Goal: Transaction & Acquisition: Purchase product/service

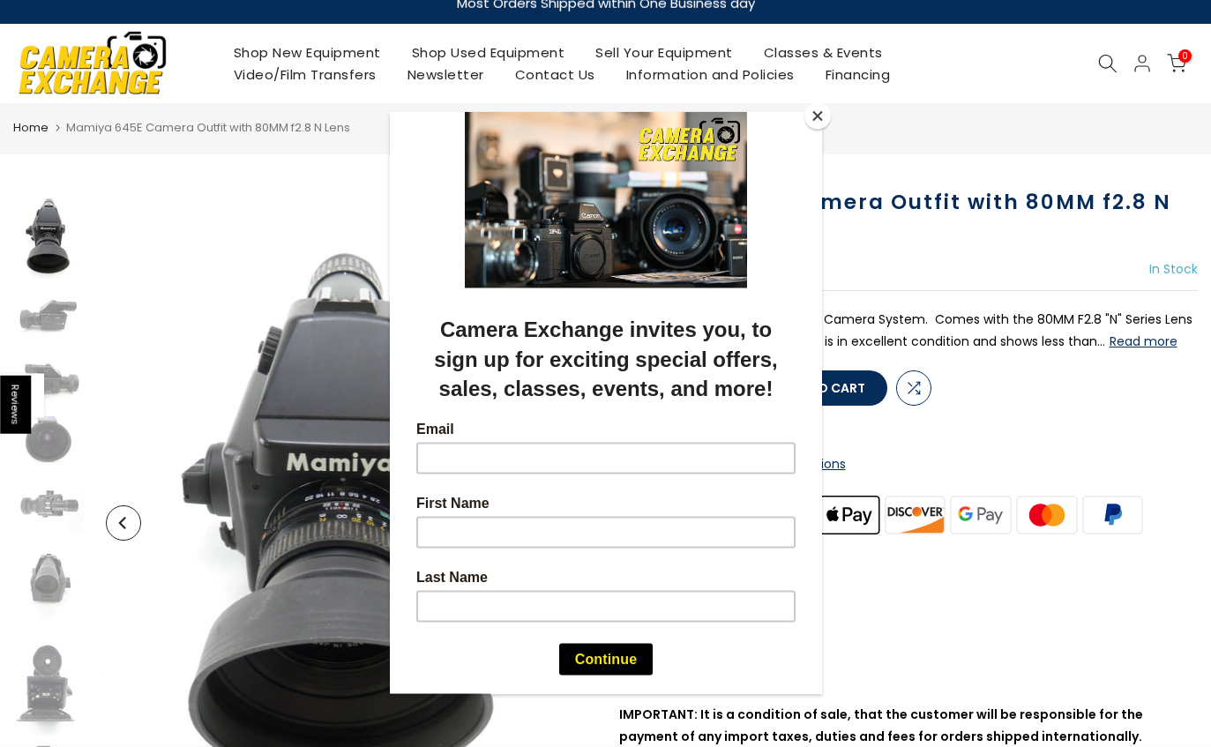
scroll to position [18, 0]
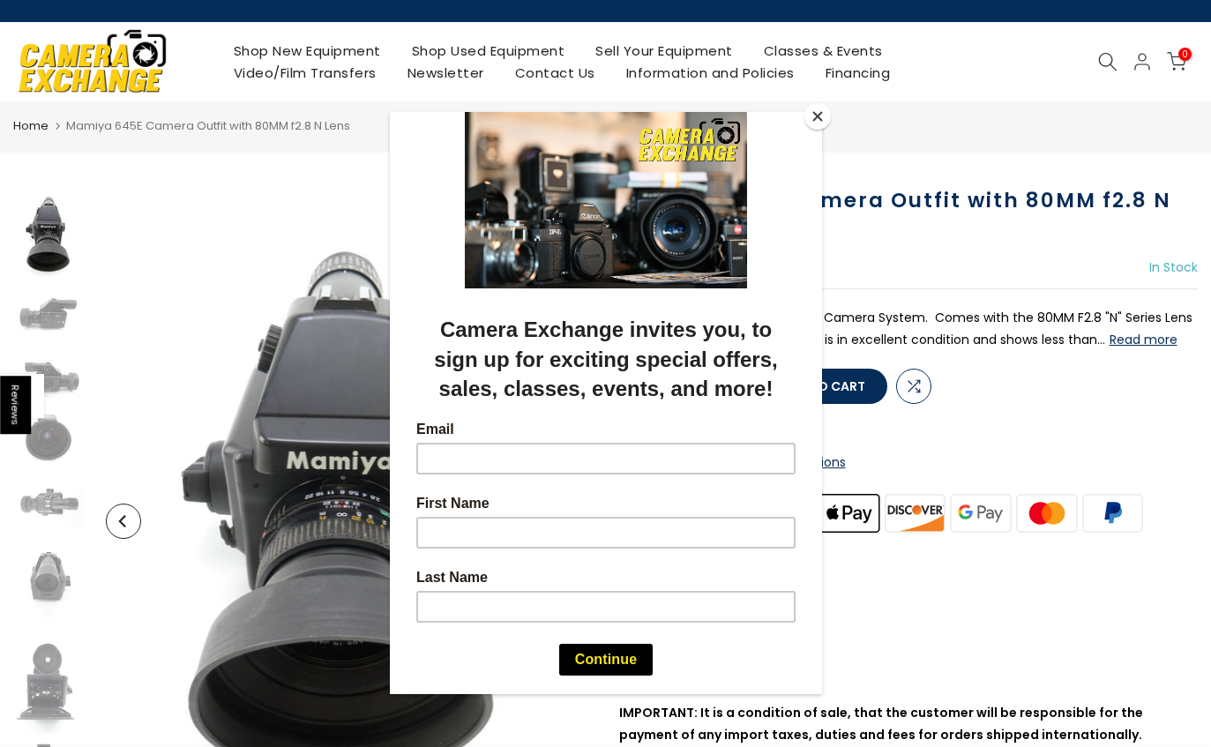
click at [822, 119] on button "Close" at bounding box center [817, 116] width 26 height 26
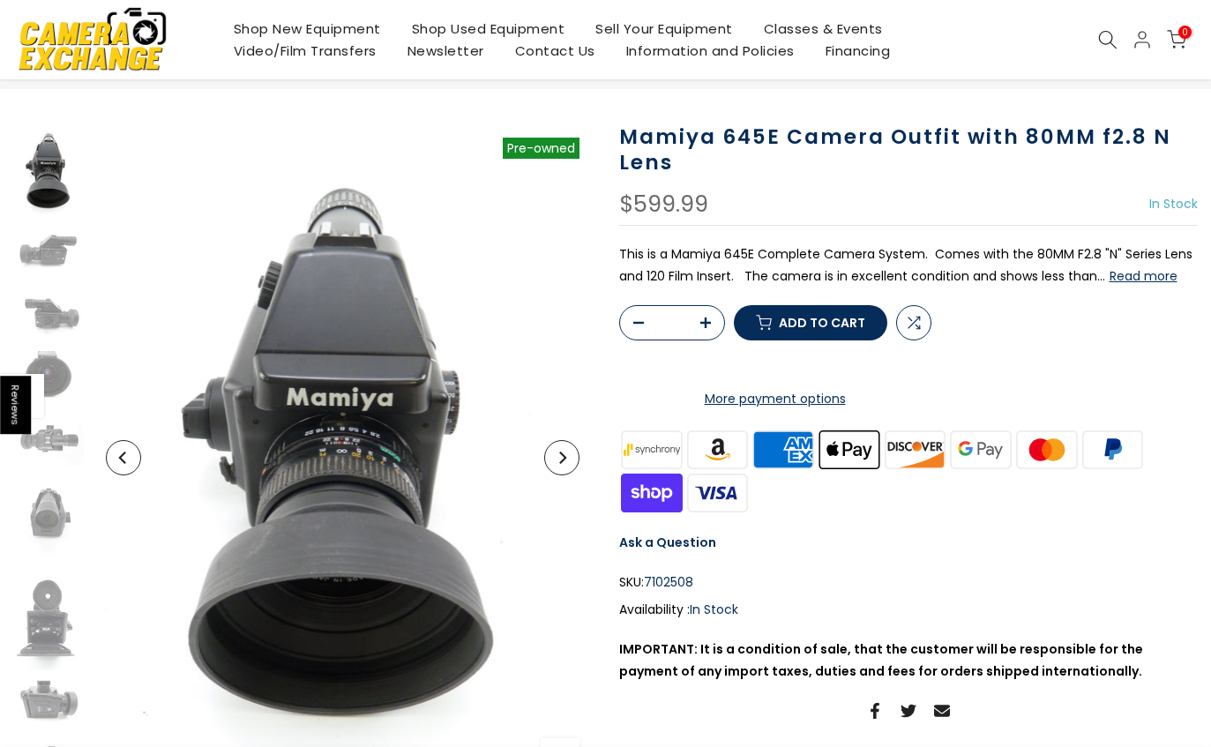
scroll to position [85, 0]
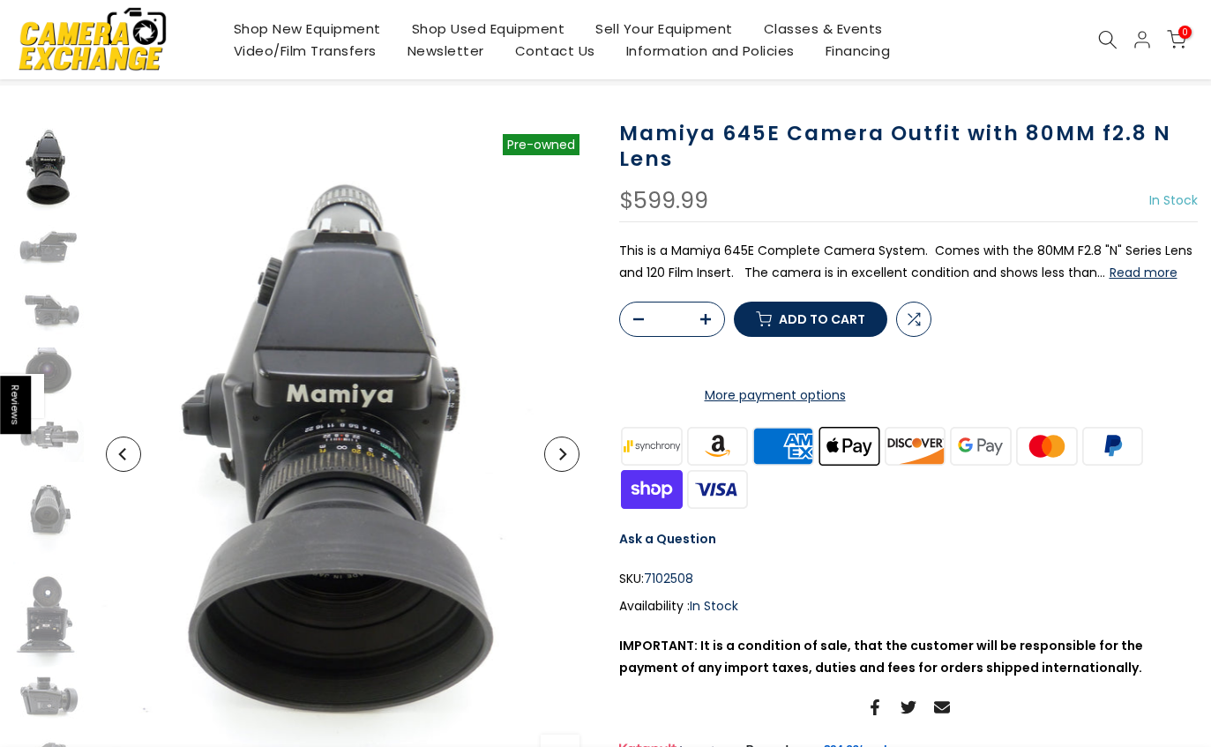
click at [1155, 275] on button "Read more" at bounding box center [1144, 273] width 68 height 16
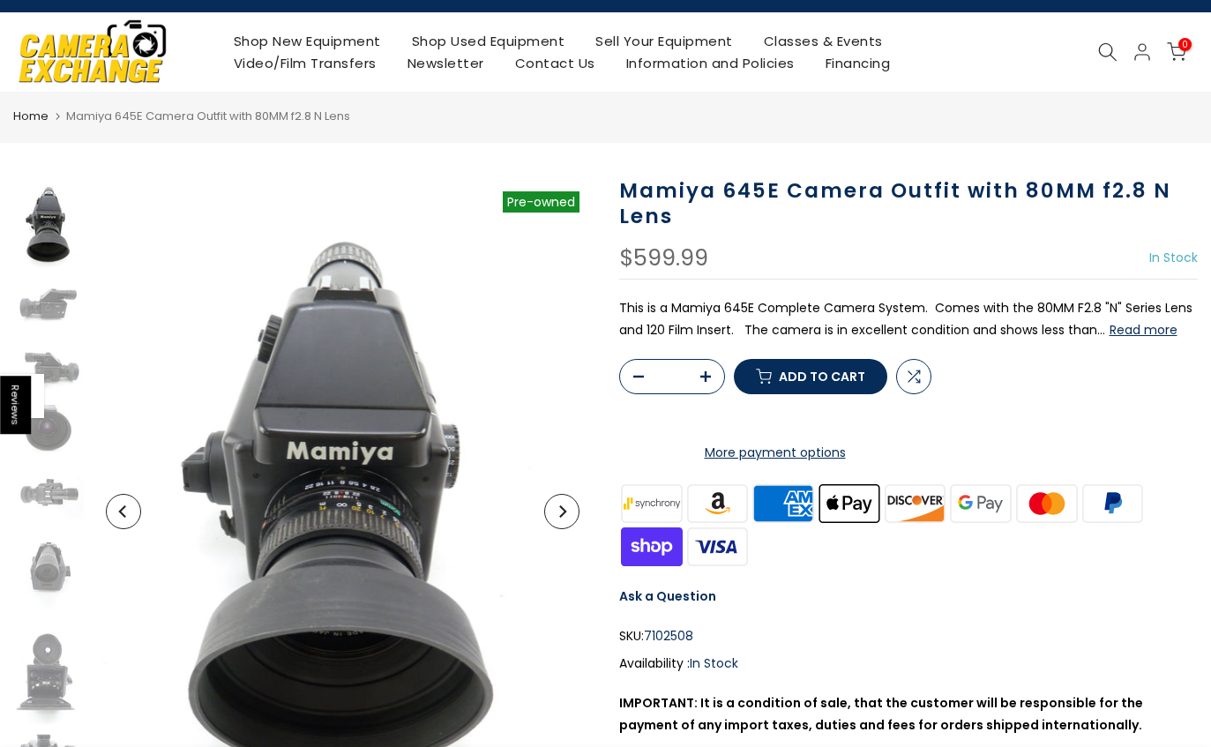
scroll to position [30, 0]
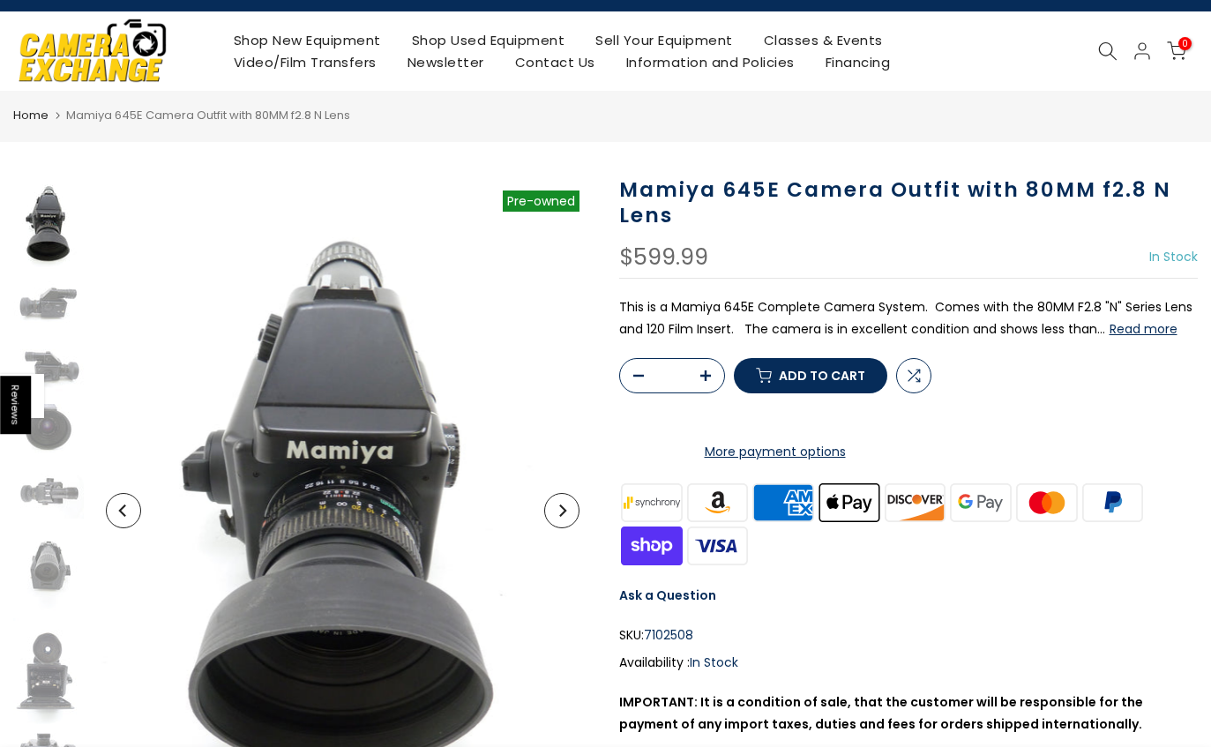
click at [1102, 358] on div at bounding box center [908, 358] width 579 height 0
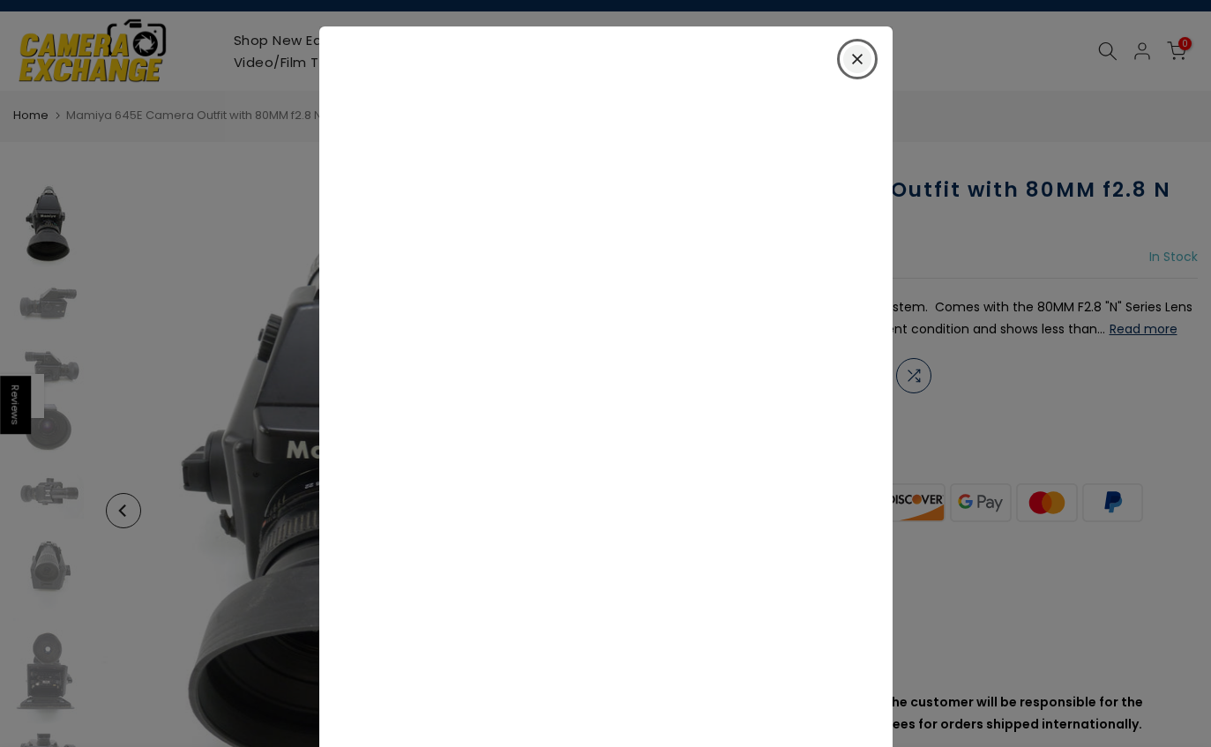
scroll to position [0, 0]
click at [865, 55] on div "Close" at bounding box center [857, 59] width 28 height 28
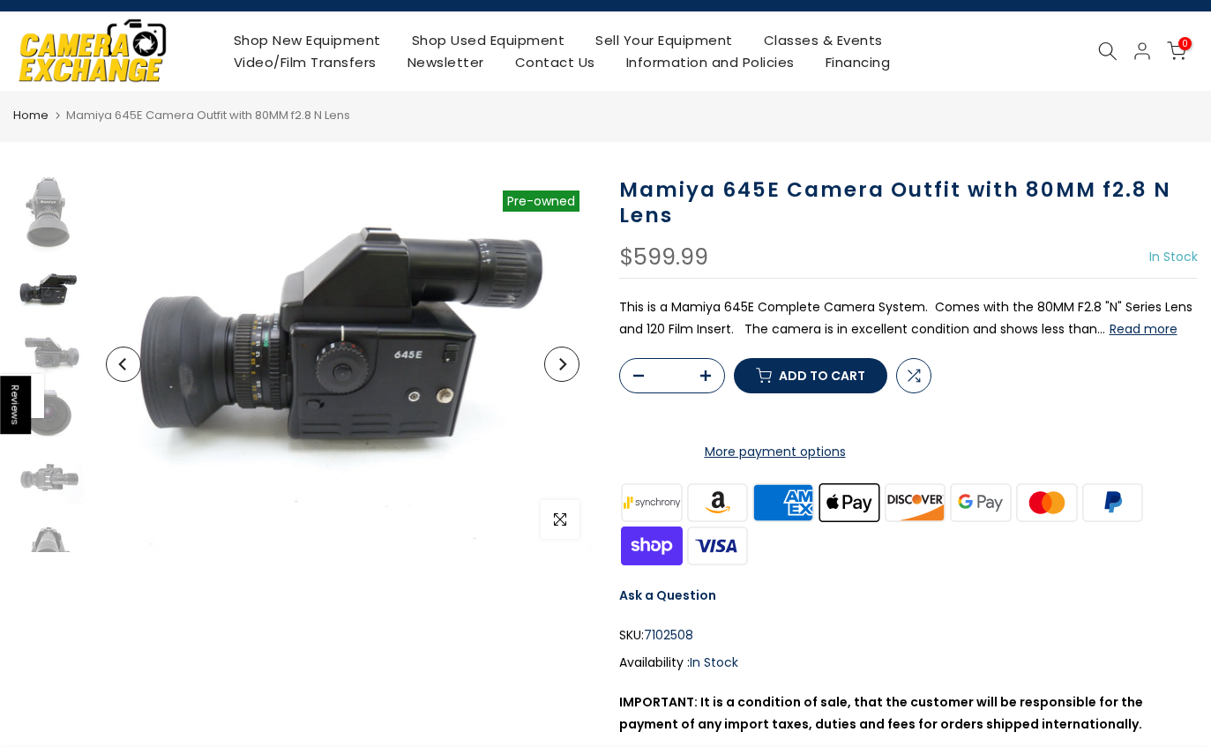
click at [579, 369] on button "Next" at bounding box center [561, 364] width 35 height 35
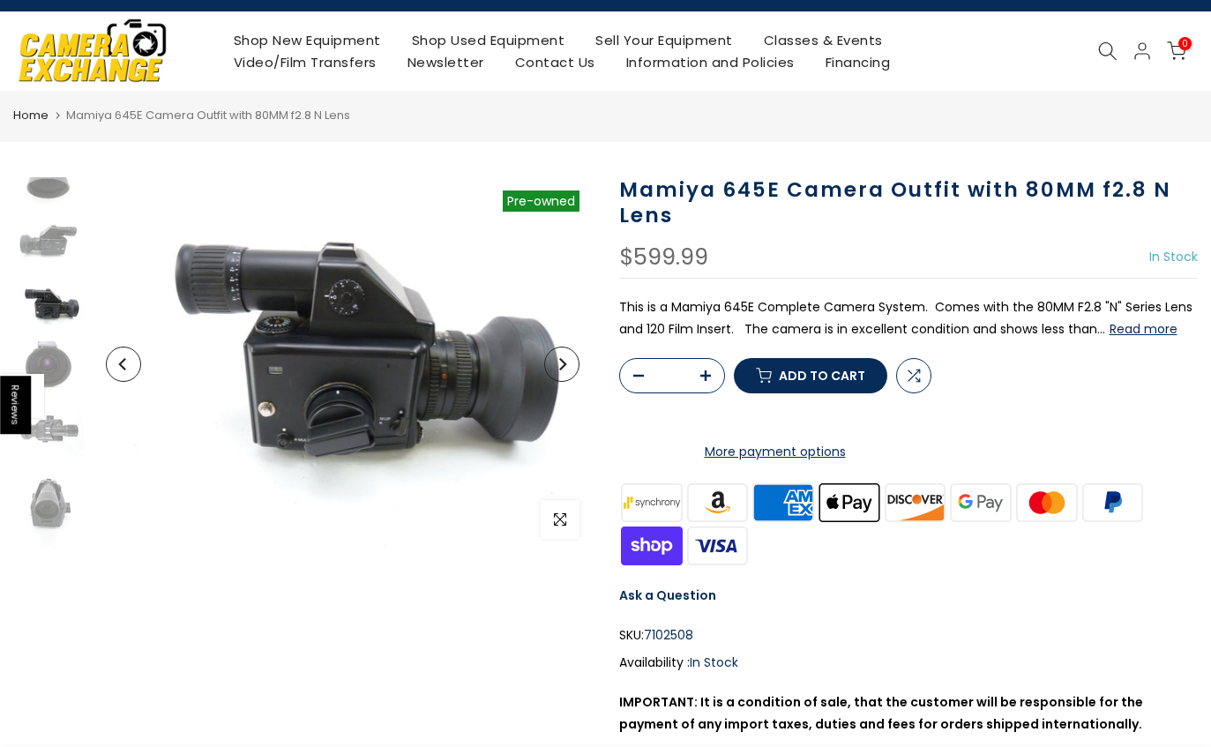
scroll to position [77, 0]
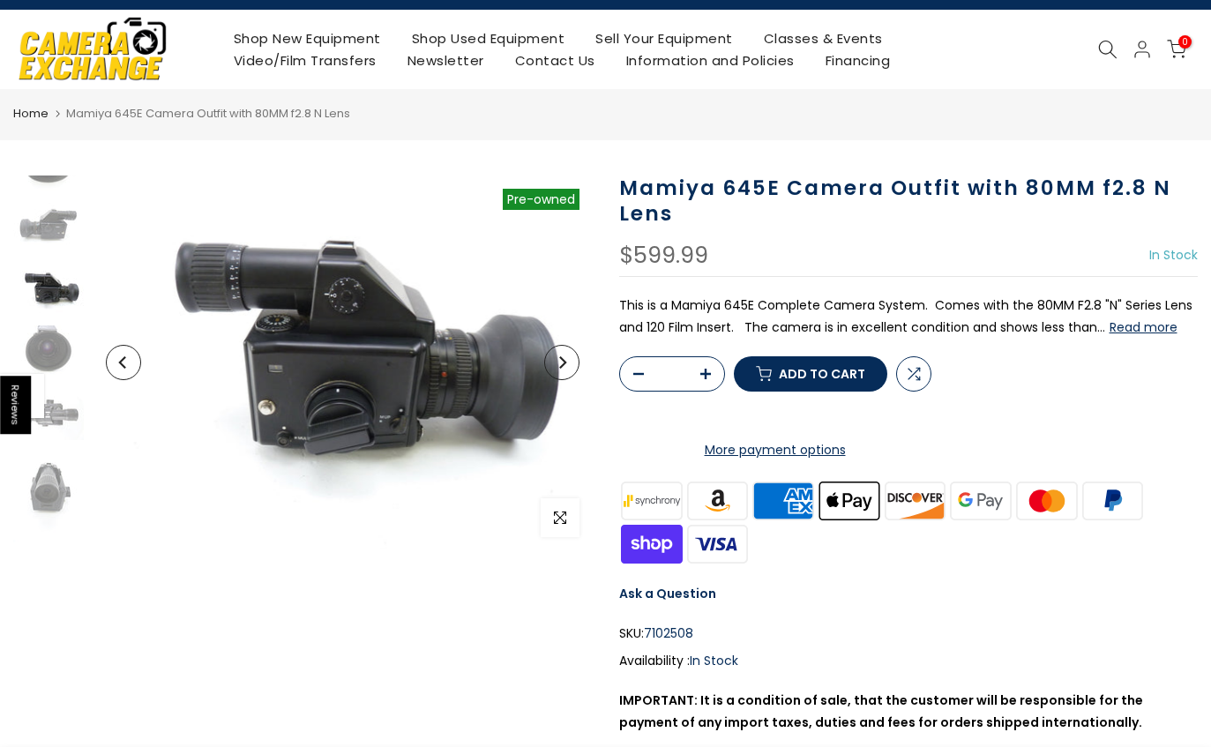
click at [579, 355] on img at bounding box center [343, 363] width 500 height 375
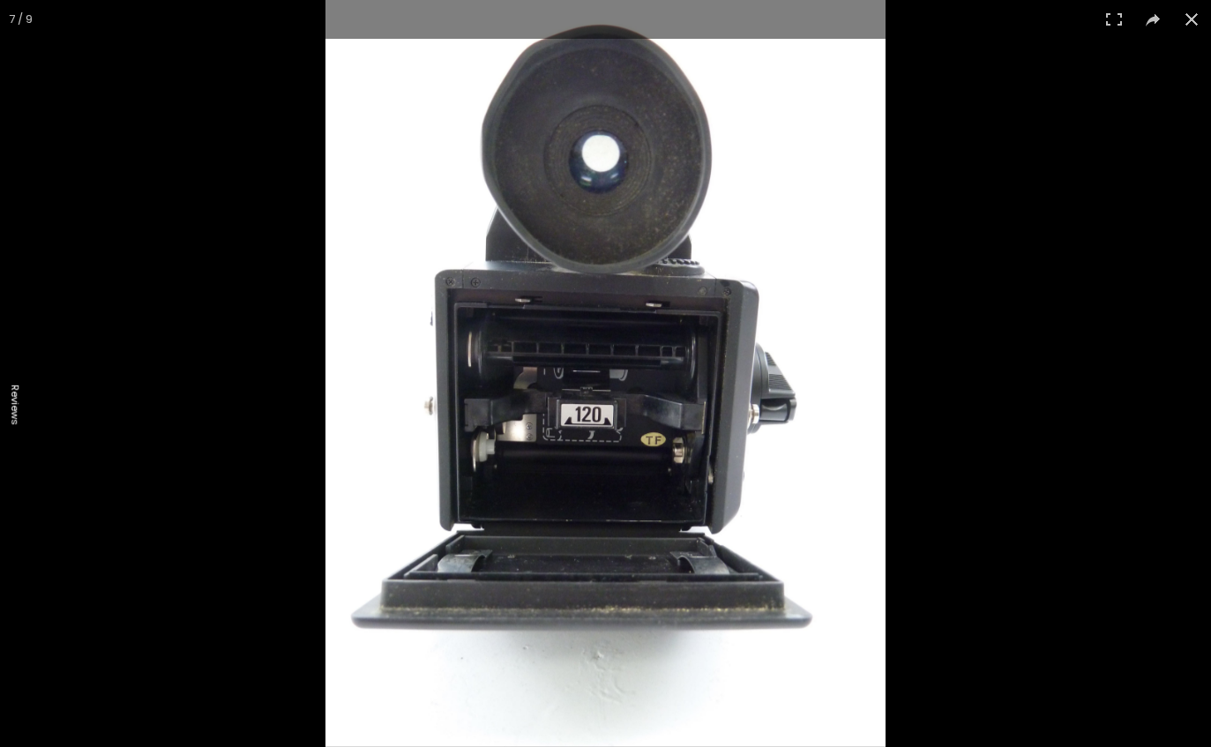
click at [1192, 32] on button at bounding box center [1191, 19] width 39 height 39
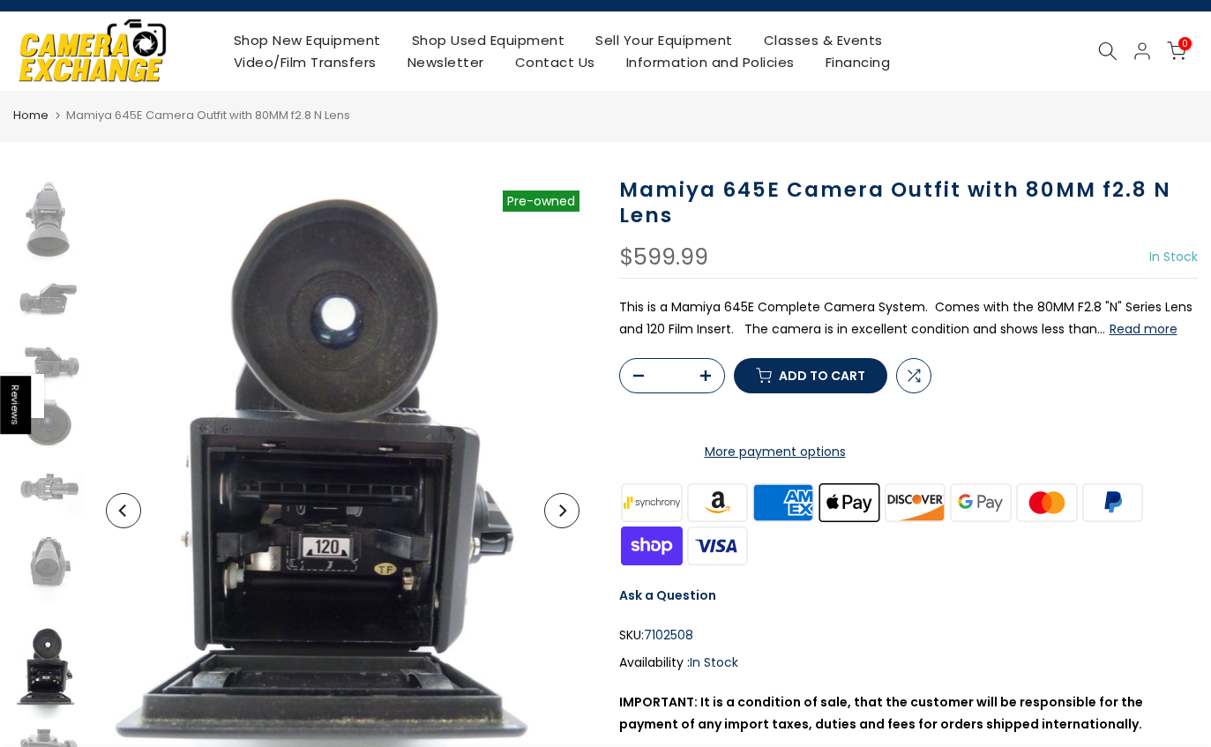
scroll to position [0, 0]
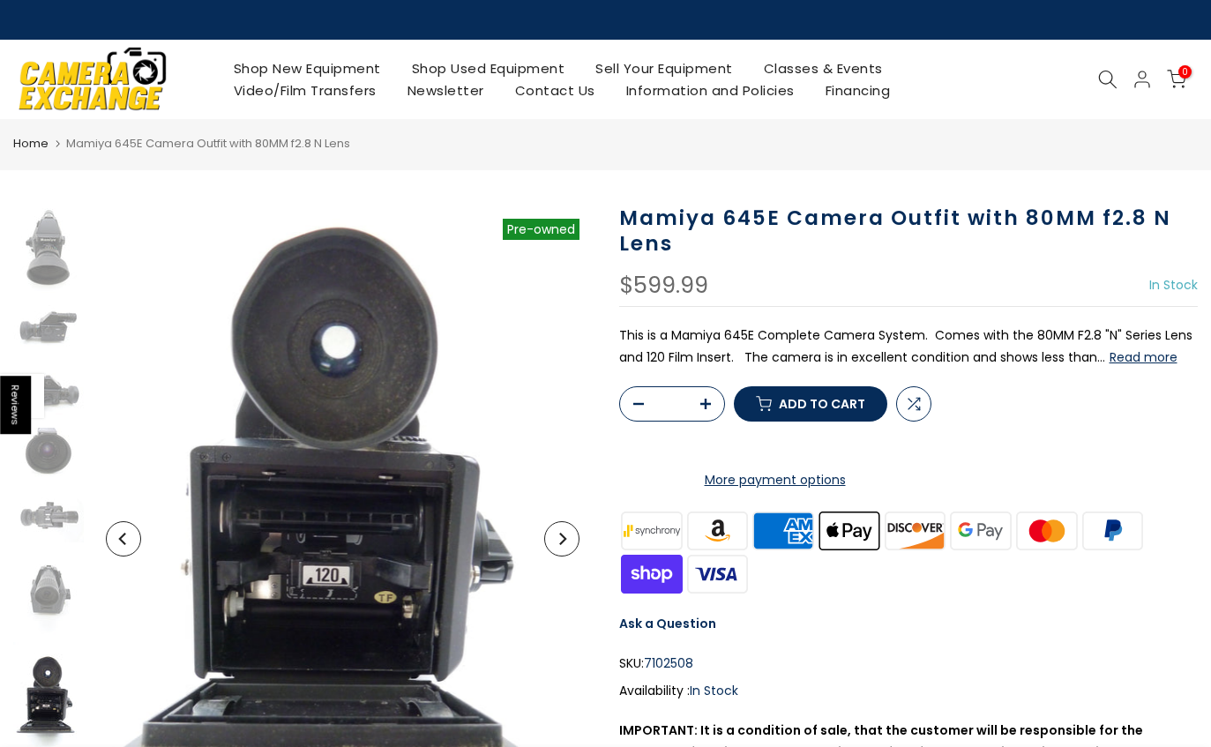
click at [515, 64] on link "Shop Used Equipment" at bounding box center [488, 68] width 184 height 22
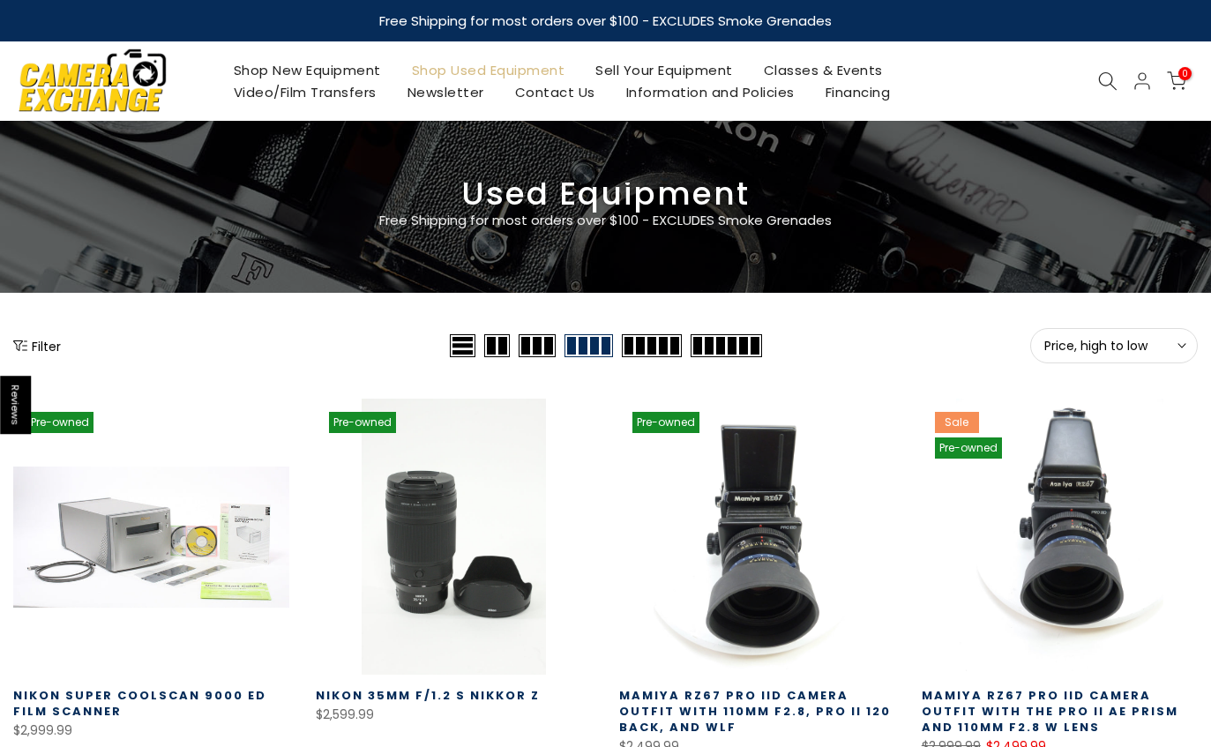
click at [1131, 360] on button "Price, high to low Sort" at bounding box center [1114, 345] width 168 height 35
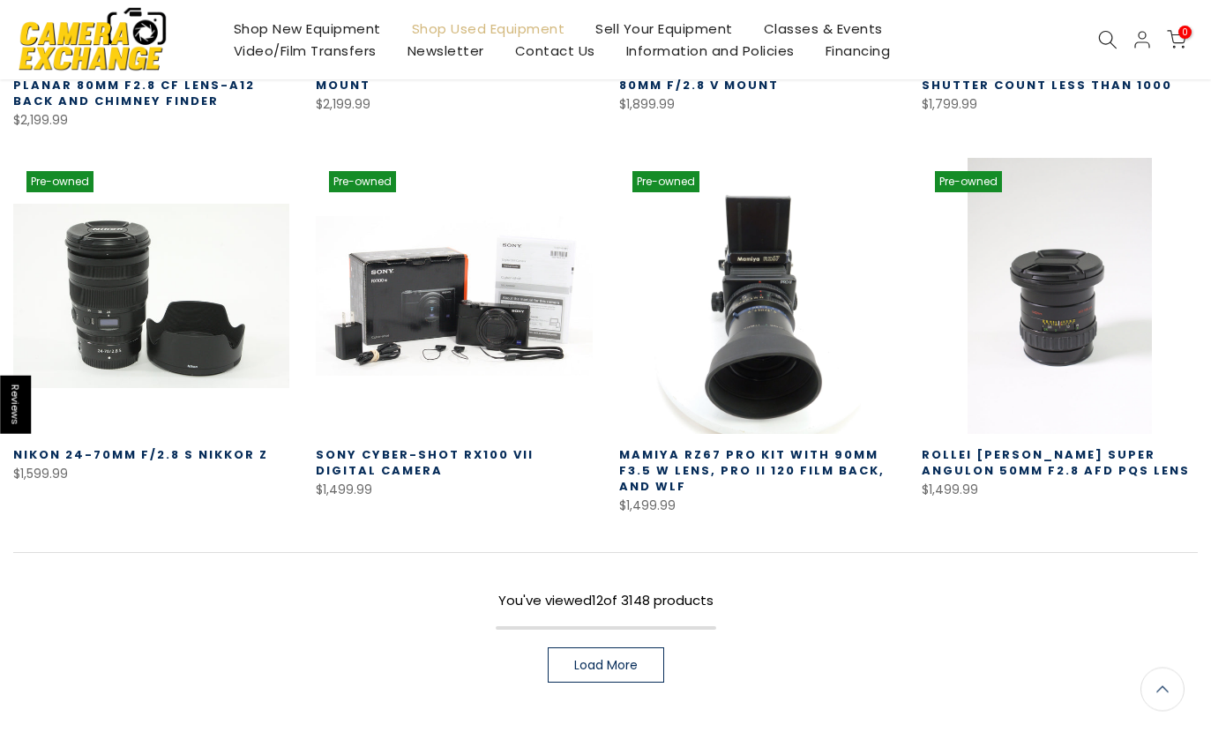
scroll to position [1067, 0]
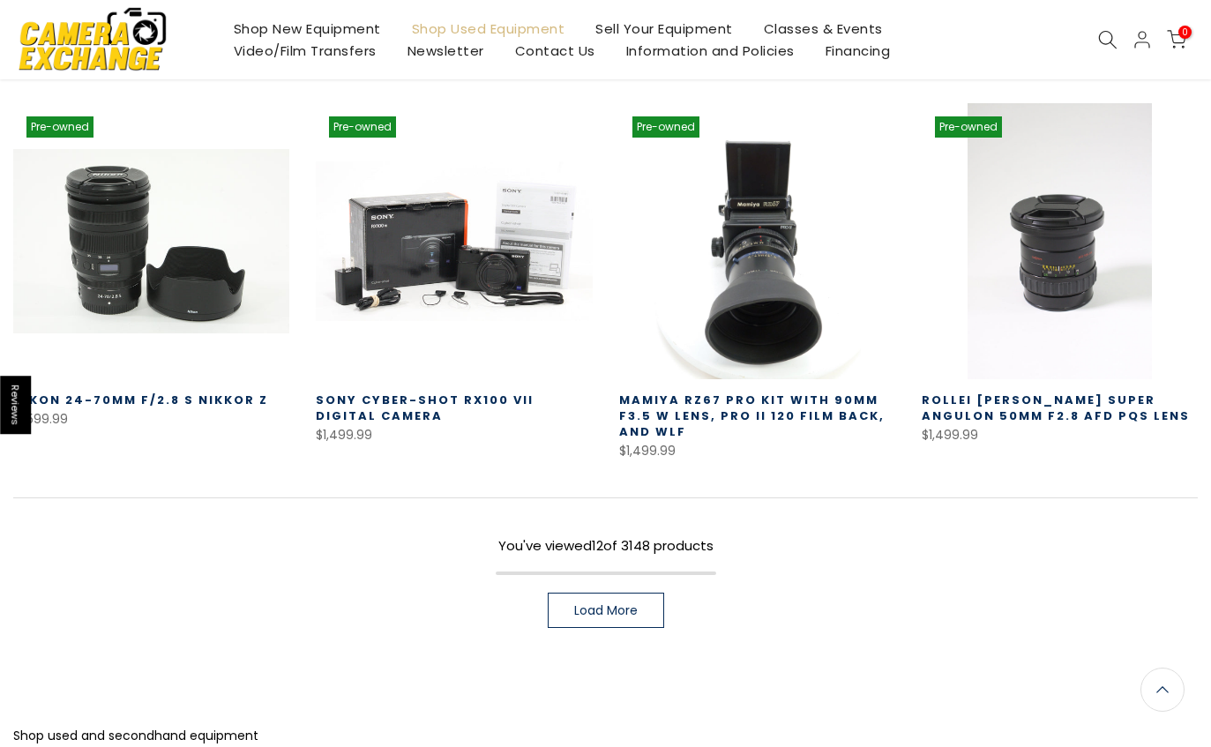
click at [638, 616] on link "Load More" at bounding box center [606, 610] width 116 height 35
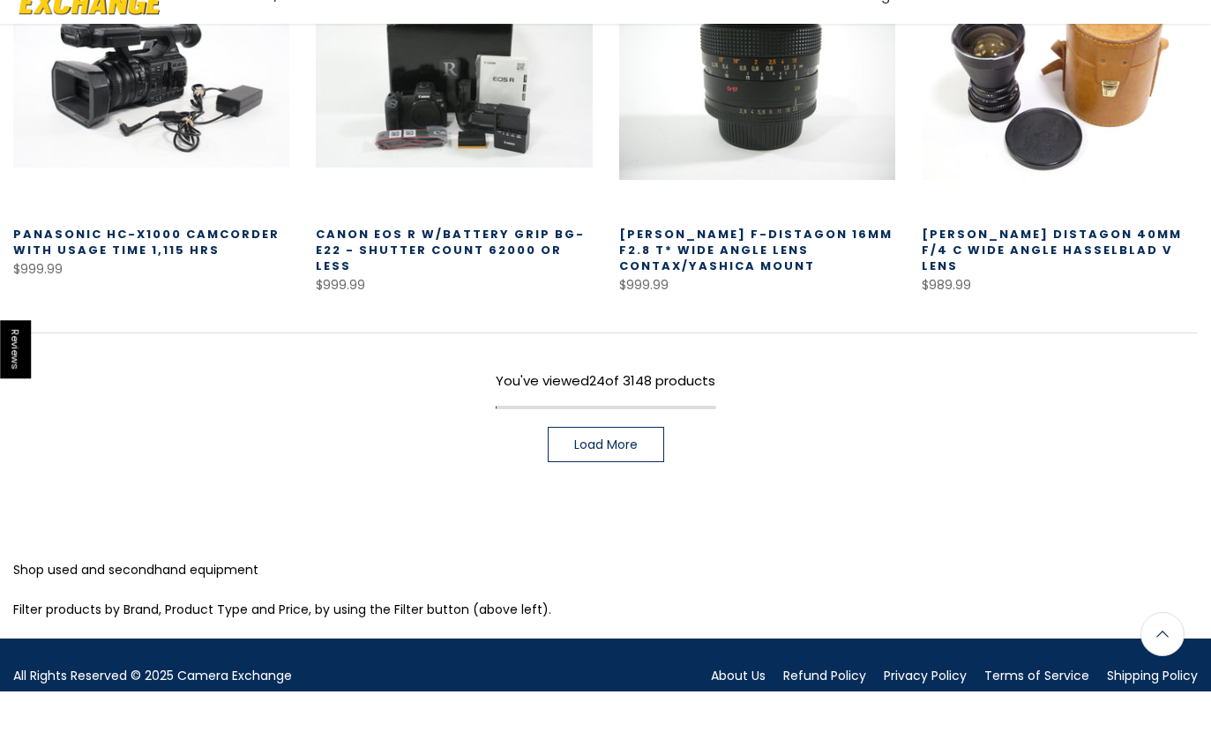
scroll to position [2320, 0]
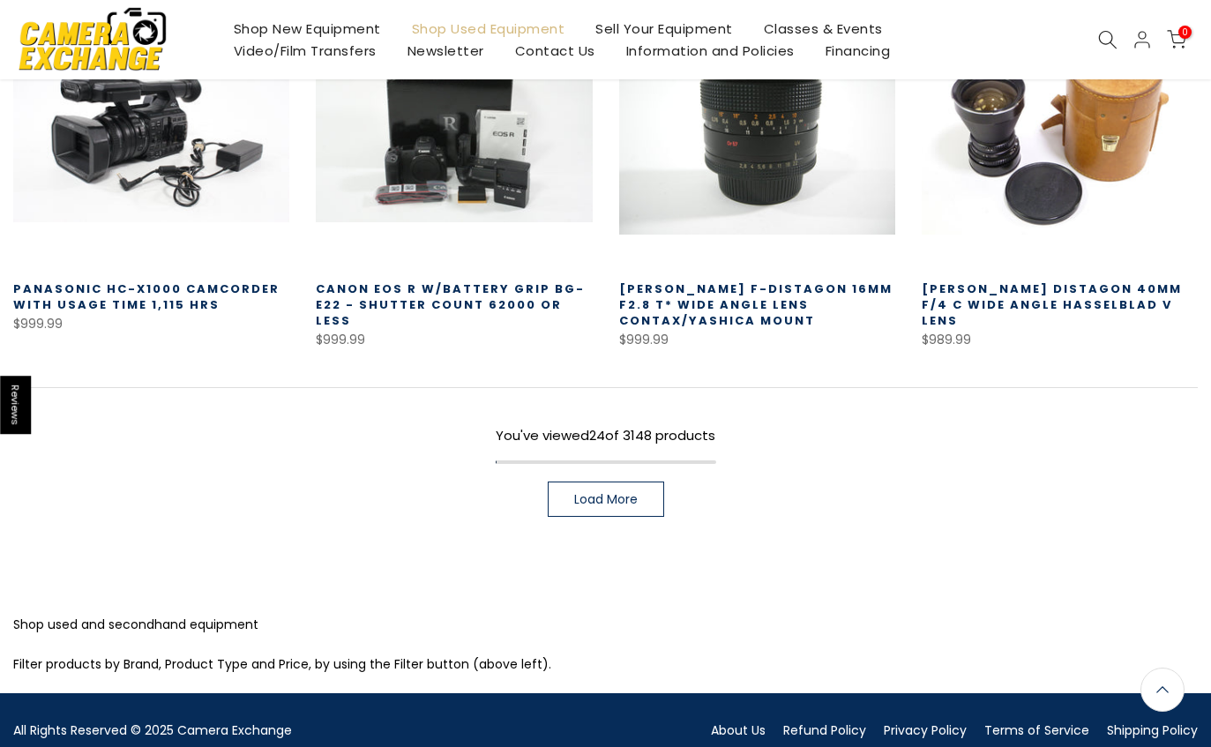
click at [632, 502] on span "Load More" at bounding box center [606, 499] width 64 height 12
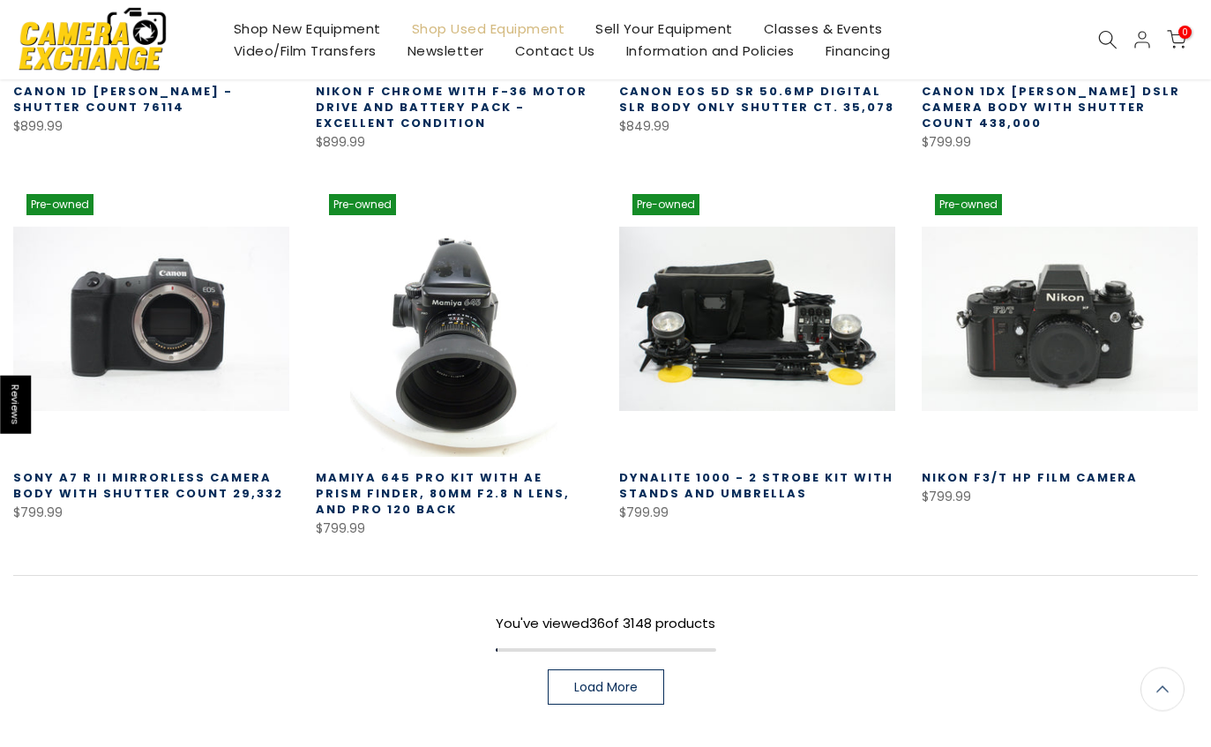
scroll to position [3308, 0]
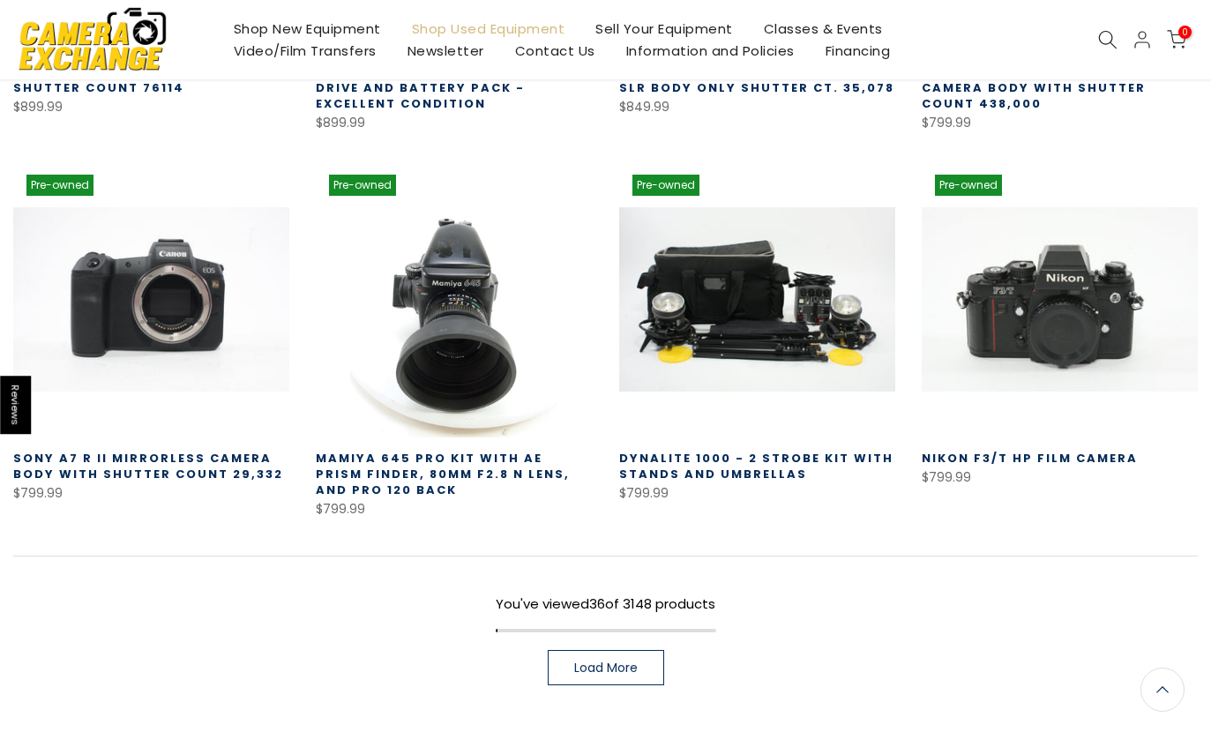
click at [558, 463] on link "Mamiya 645 Pro Kit with AE Prism Finder, 80MM F2.8 N lens, and Pro 120 Back" at bounding box center [443, 474] width 254 height 49
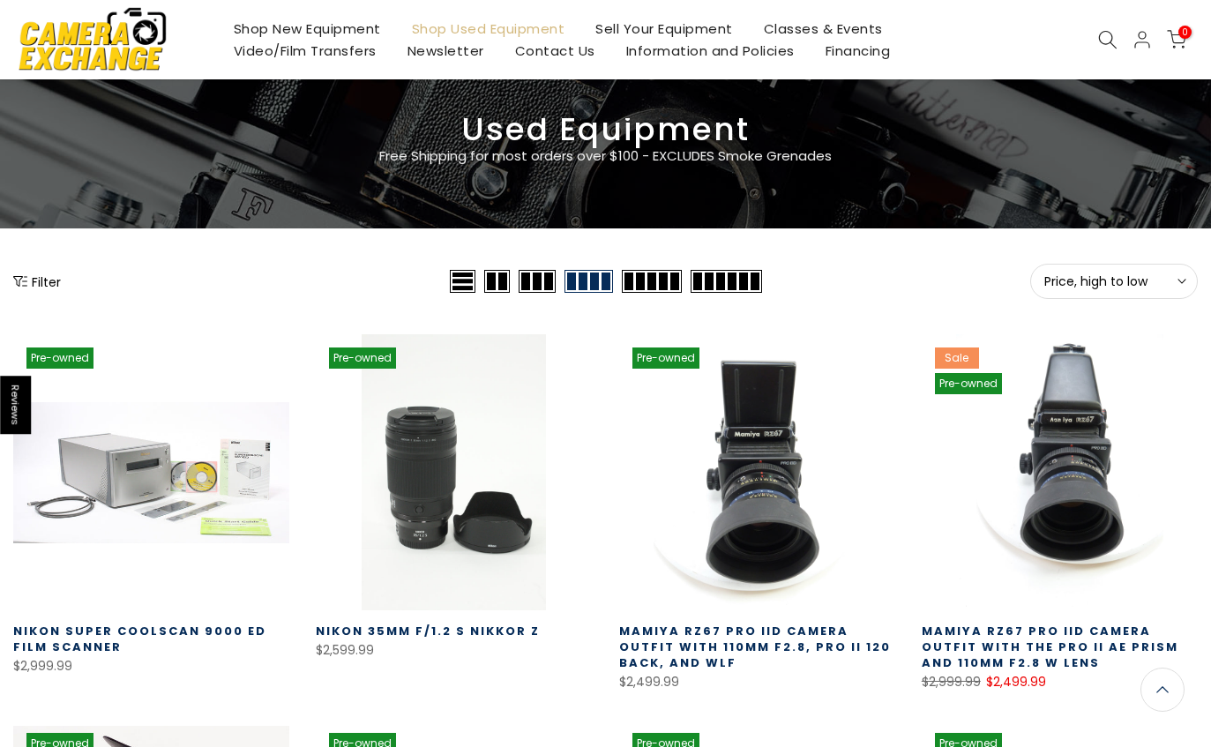
scroll to position [0, 0]
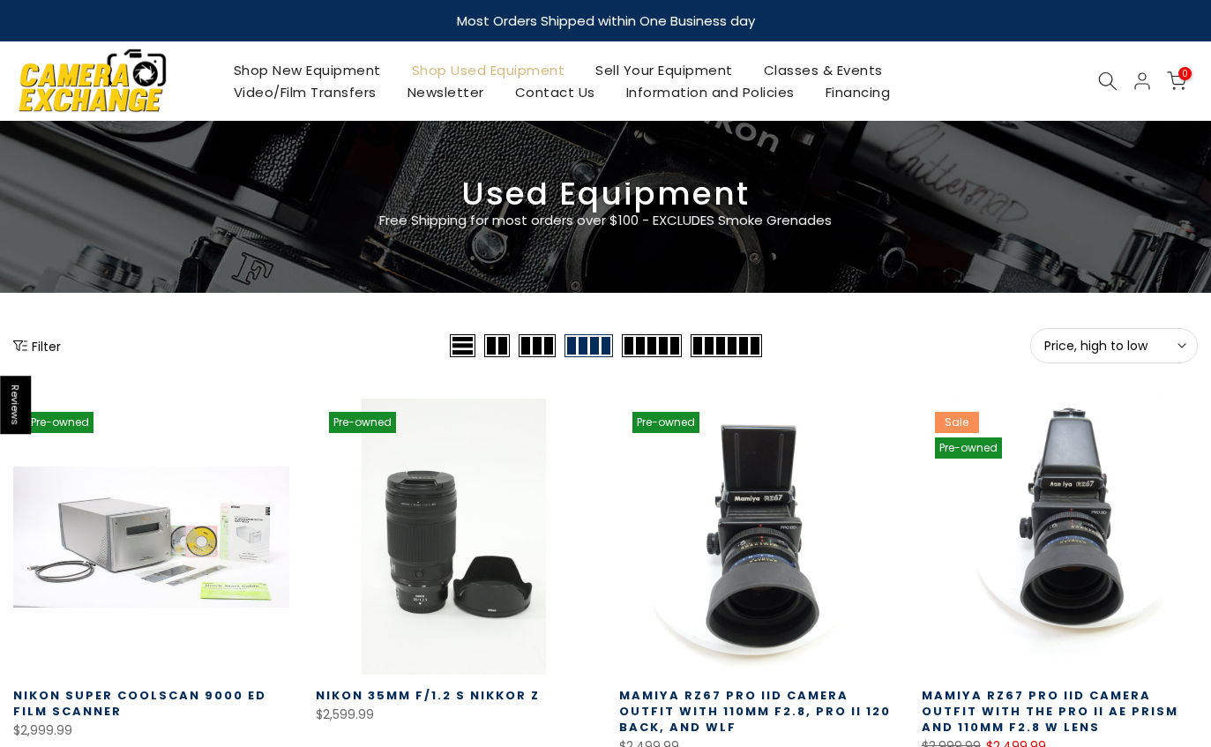
click at [1103, 88] on icon at bounding box center [1107, 80] width 19 height 19
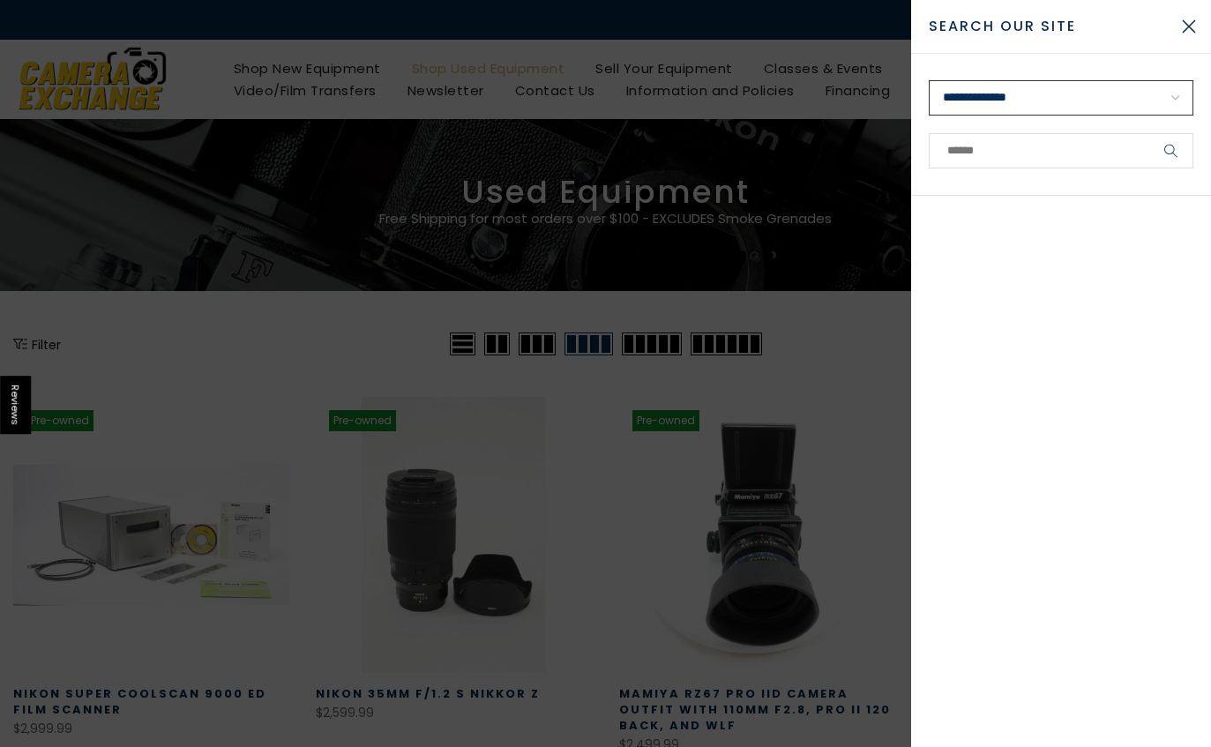
click at [1087, 91] on select "**********" at bounding box center [1061, 97] width 265 height 35
select select "**********"
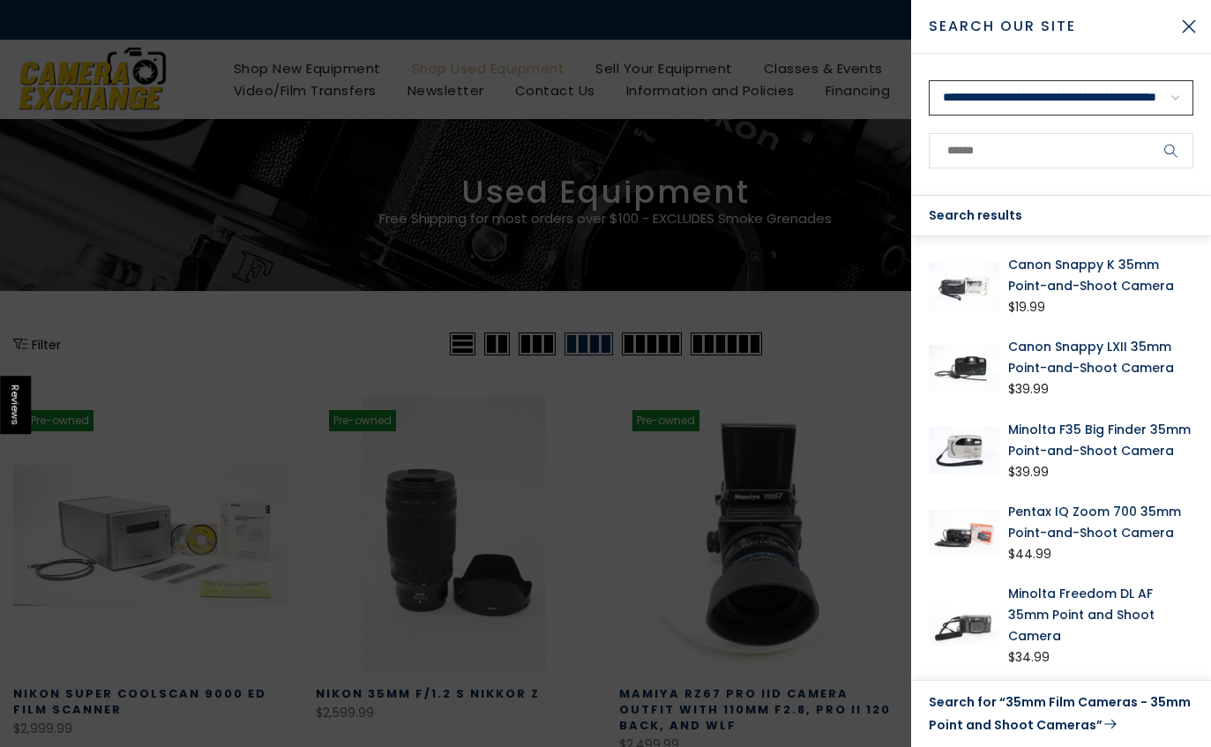
click at [1140, 97] on select "**********" at bounding box center [1061, 97] width 265 height 35
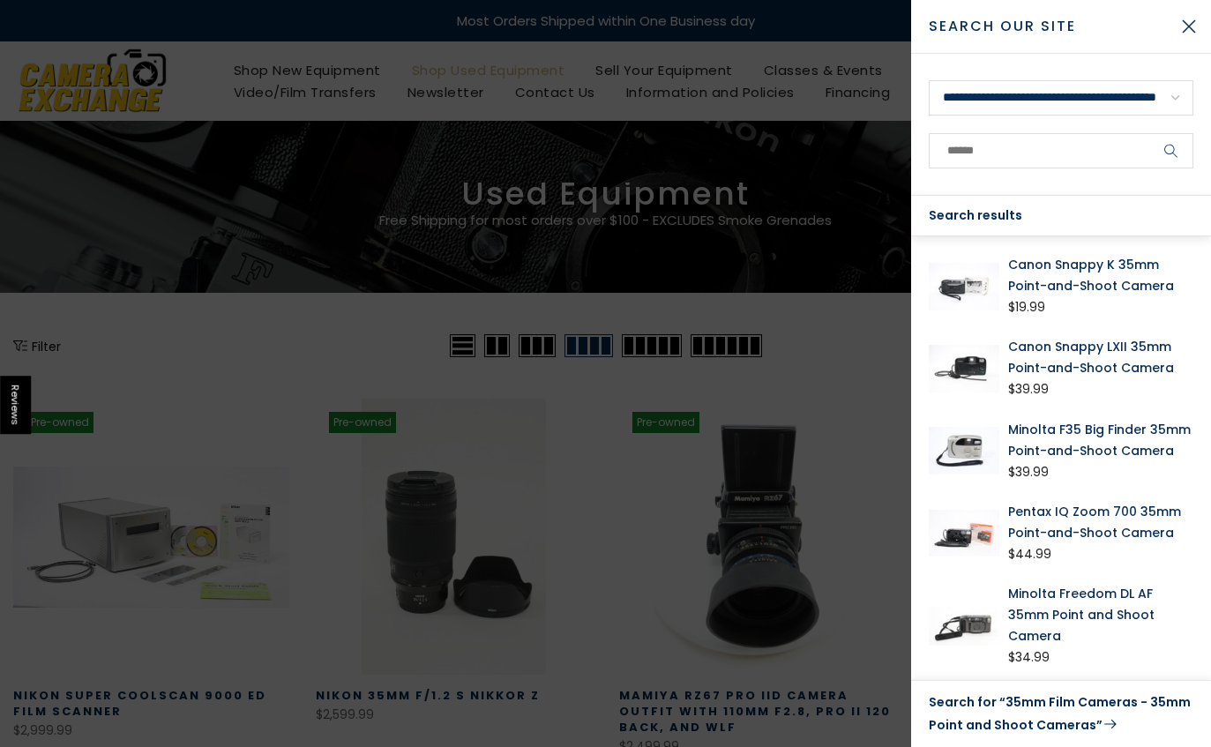
click at [1195, 29] on button "Close Search" at bounding box center [1189, 26] width 44 height 44
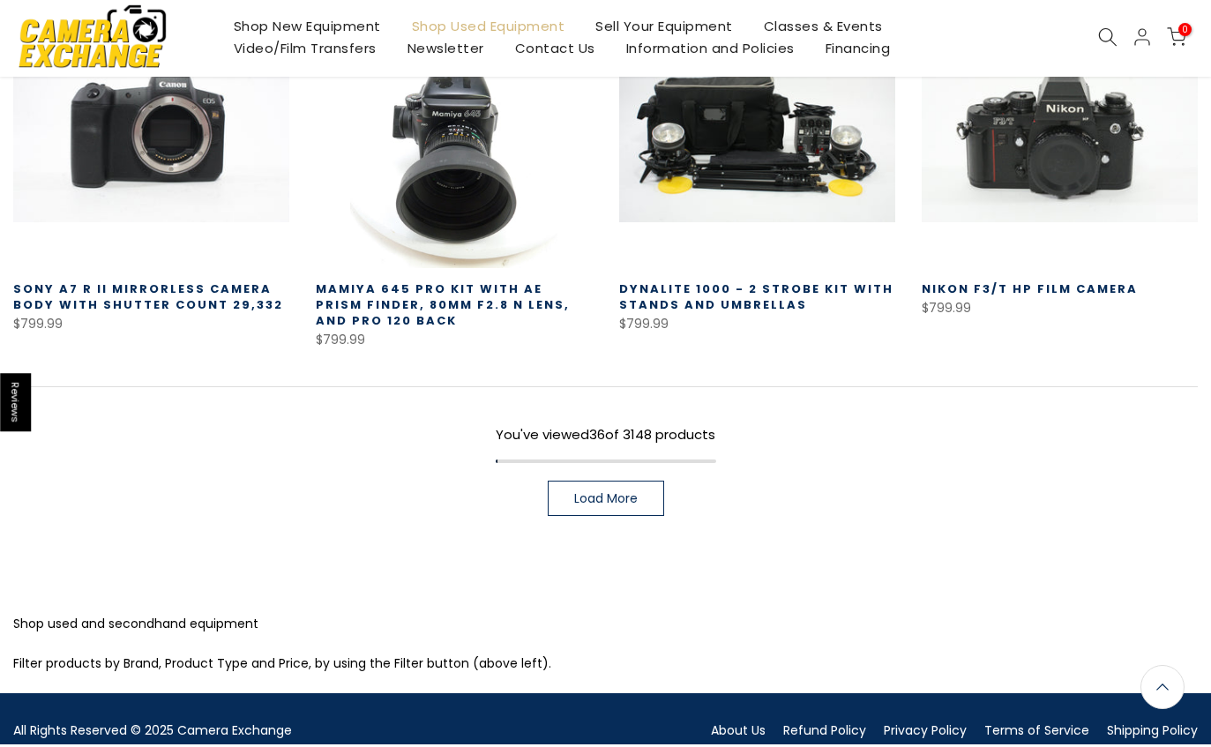
scroll to position [3476, 0]
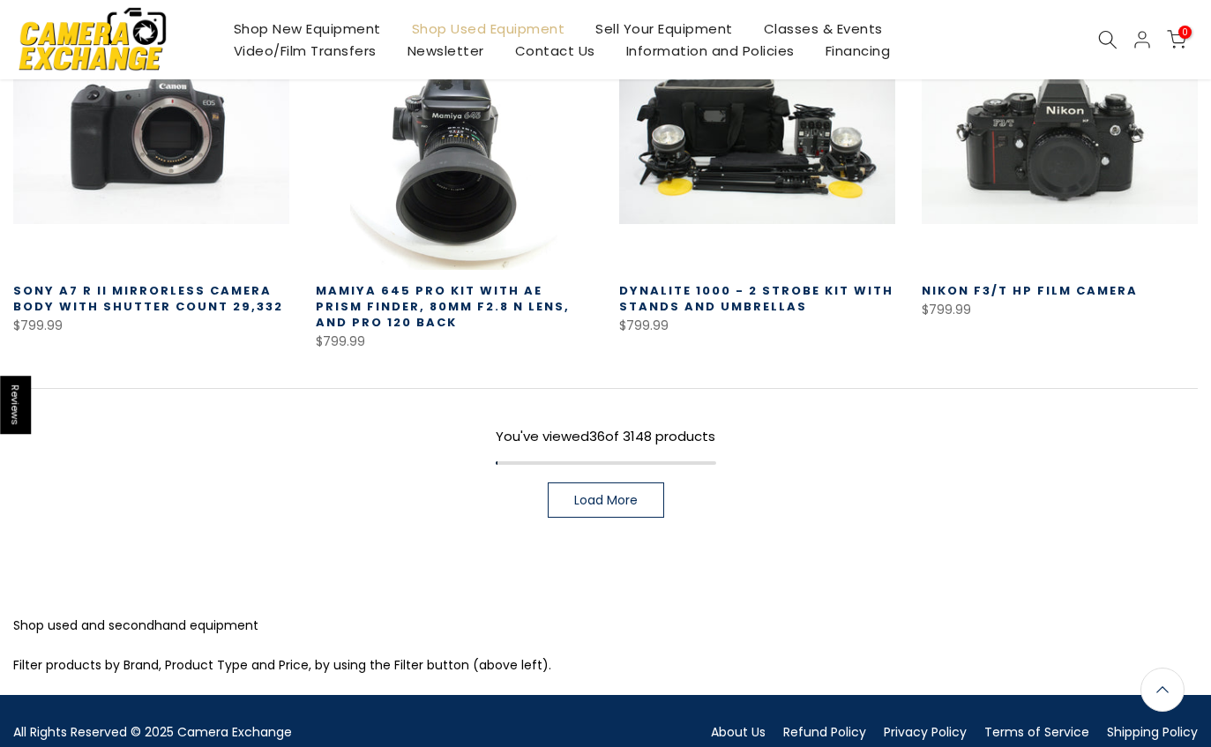
click at [646, 511] on link "Load More" at bounding box center [606, 499] width 116 height 35
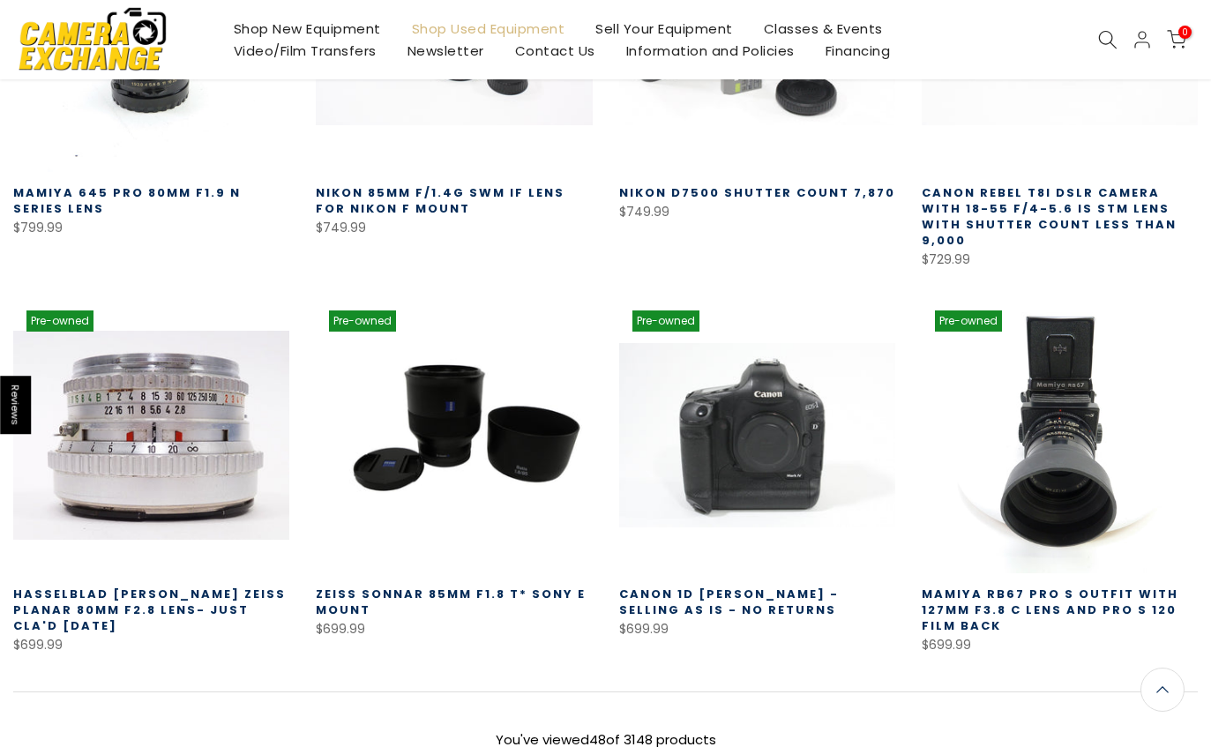
scroll to position [4632, 0]
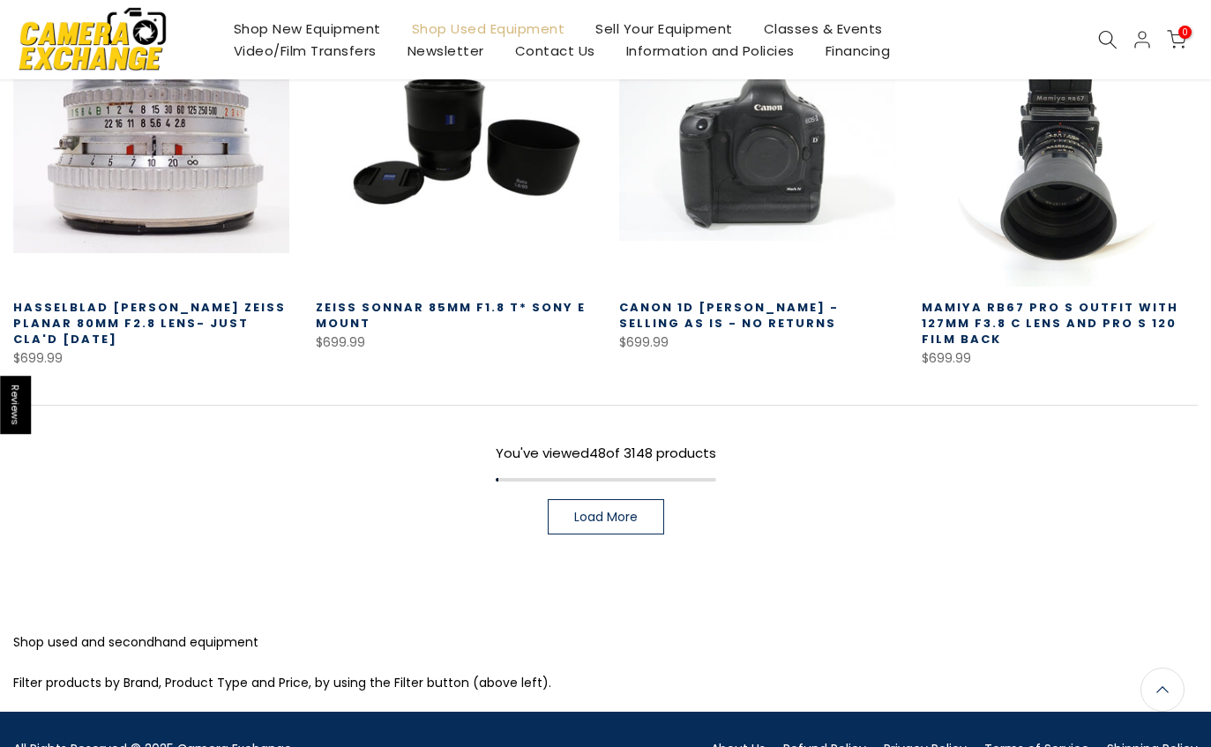
click at [633, 511] on span "Load More" at bounding box center [606, 517] width 64 height 12
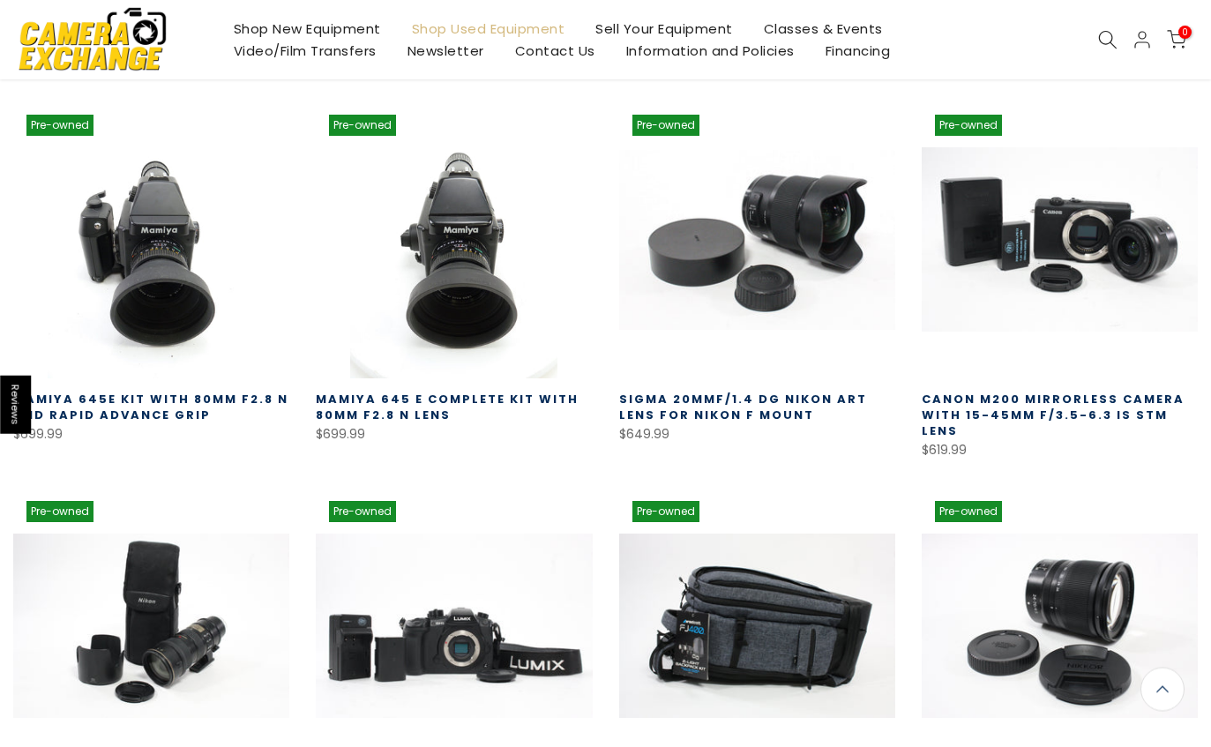
scroll to position [4927, 0]
click at [534, 391] on link "Mamiya 645 E Complete Kit with 80MM F2.8 N Lens" at bounding box center [447, 407] width 263 height 33
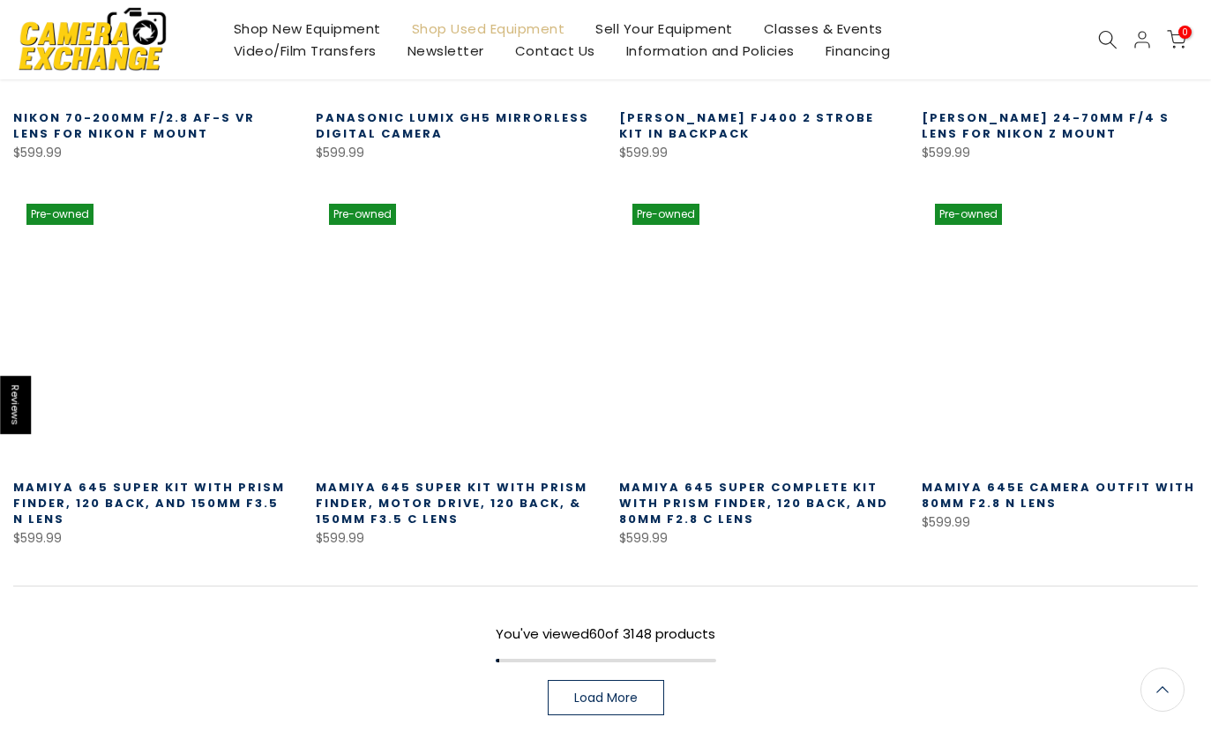
scroll to position [5759, 0]
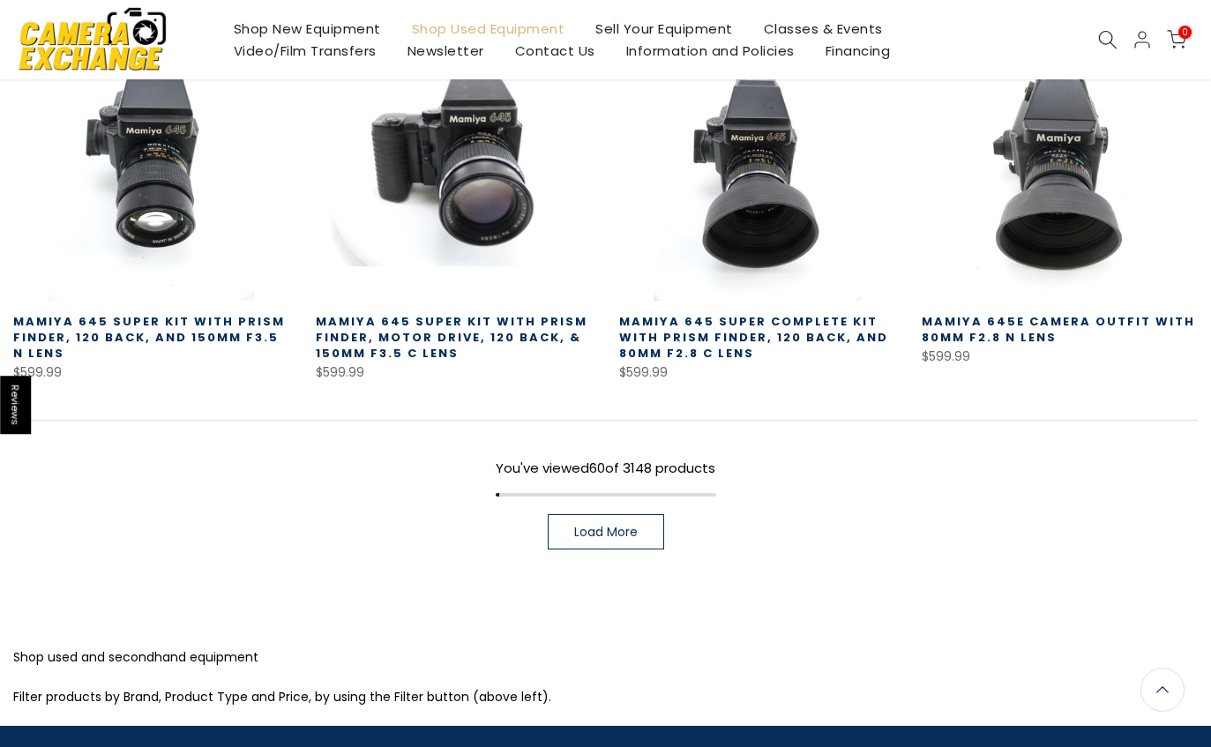
click at [624, 514] on link "Load More" at bounding box center [606, 531] width 116 height 35
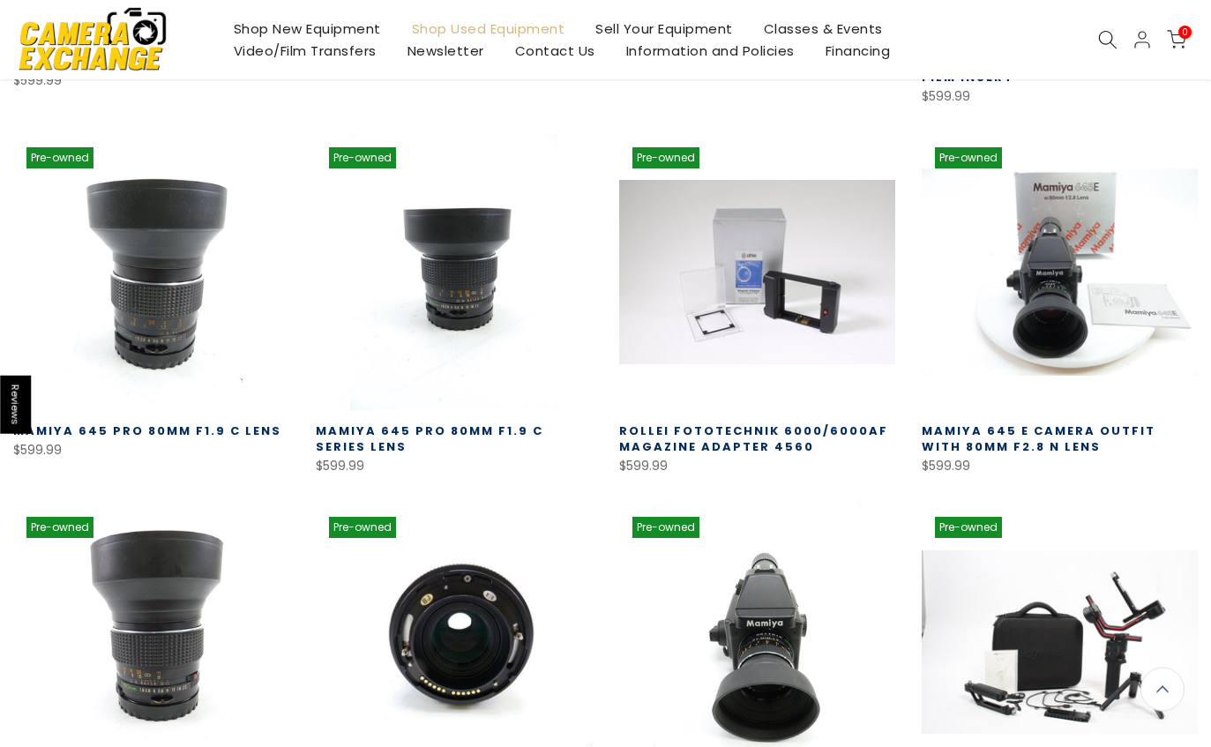
scroll to position [6457, 0]
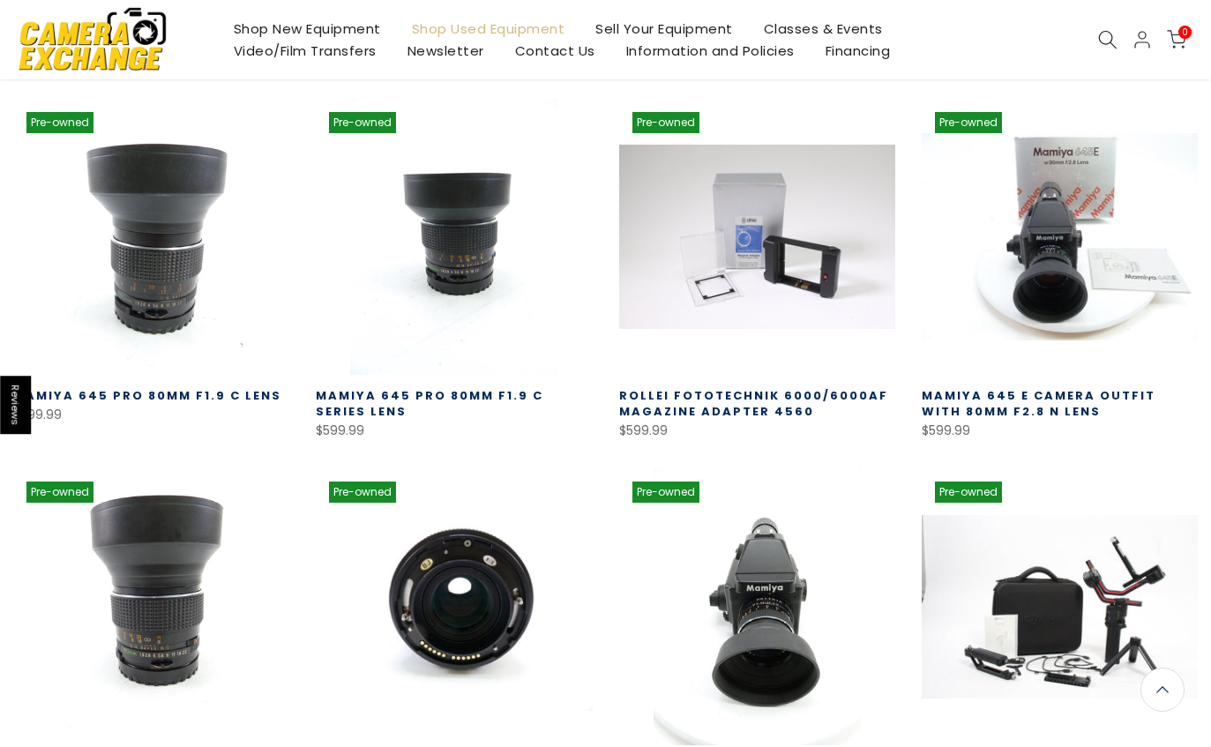
click at [1021, 387] on link "Mamiya 645 E Camera Outfit with 80MM f2.8 N Lens" at bounding box center [1039, 403] width 234 height 33
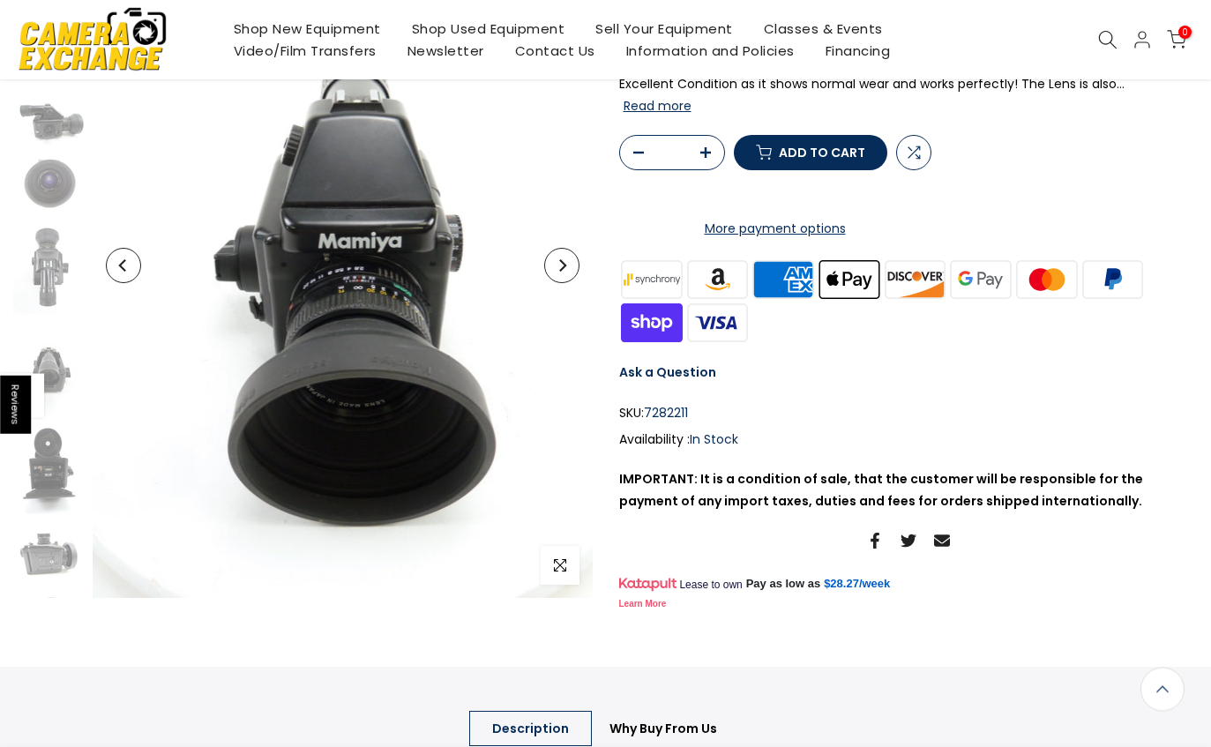
scroll to position [244, 0]
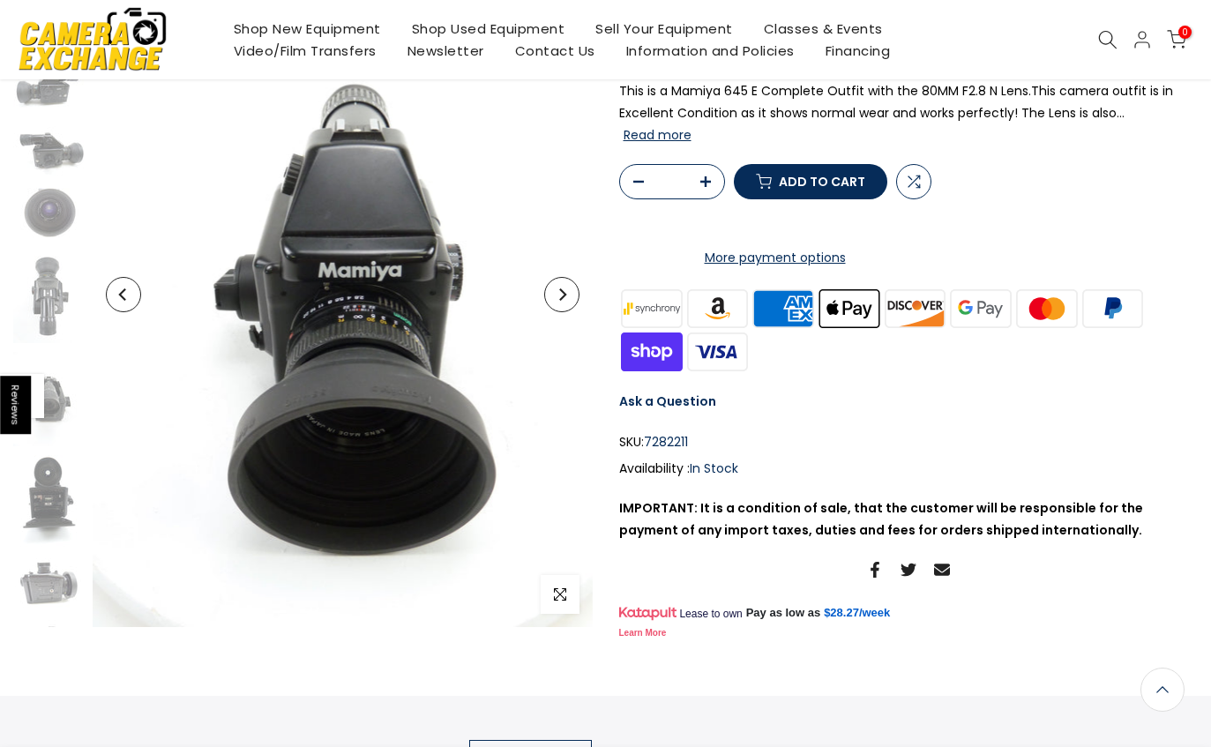
click at [561, 300] on icon "Next" at bounding box center [562, 294] width 12 height 12
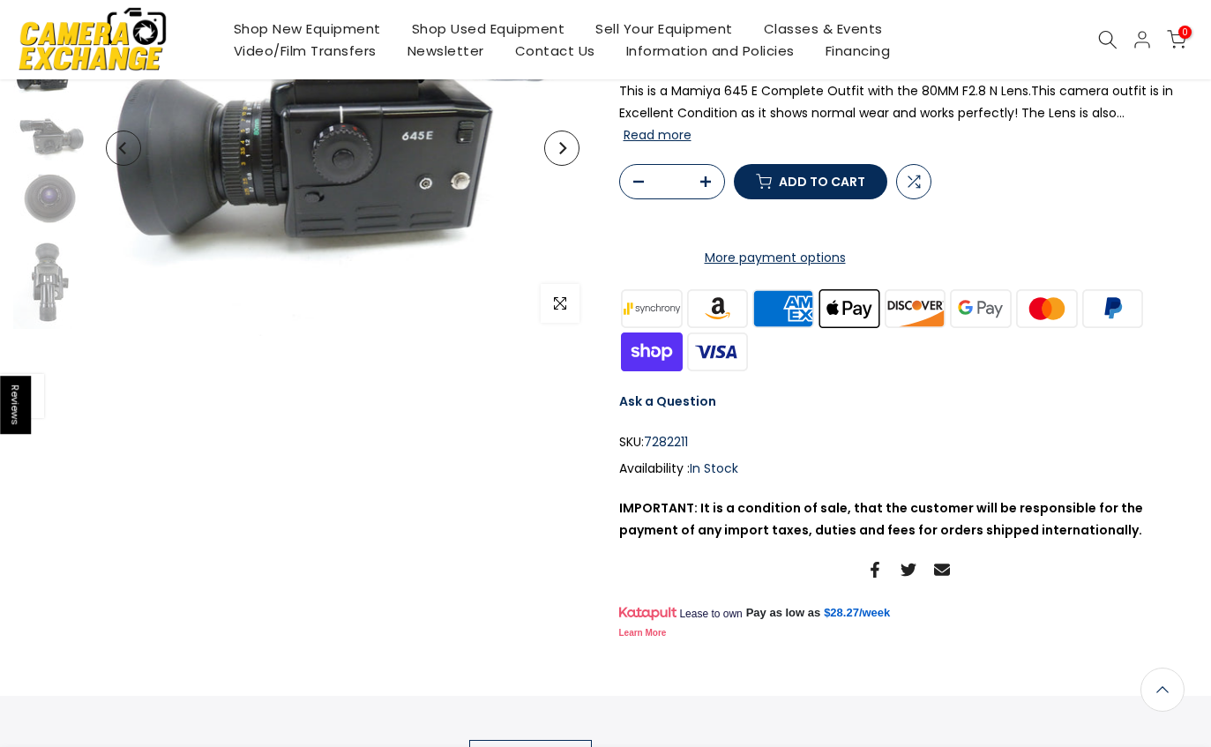
scroll to position [15, 0]
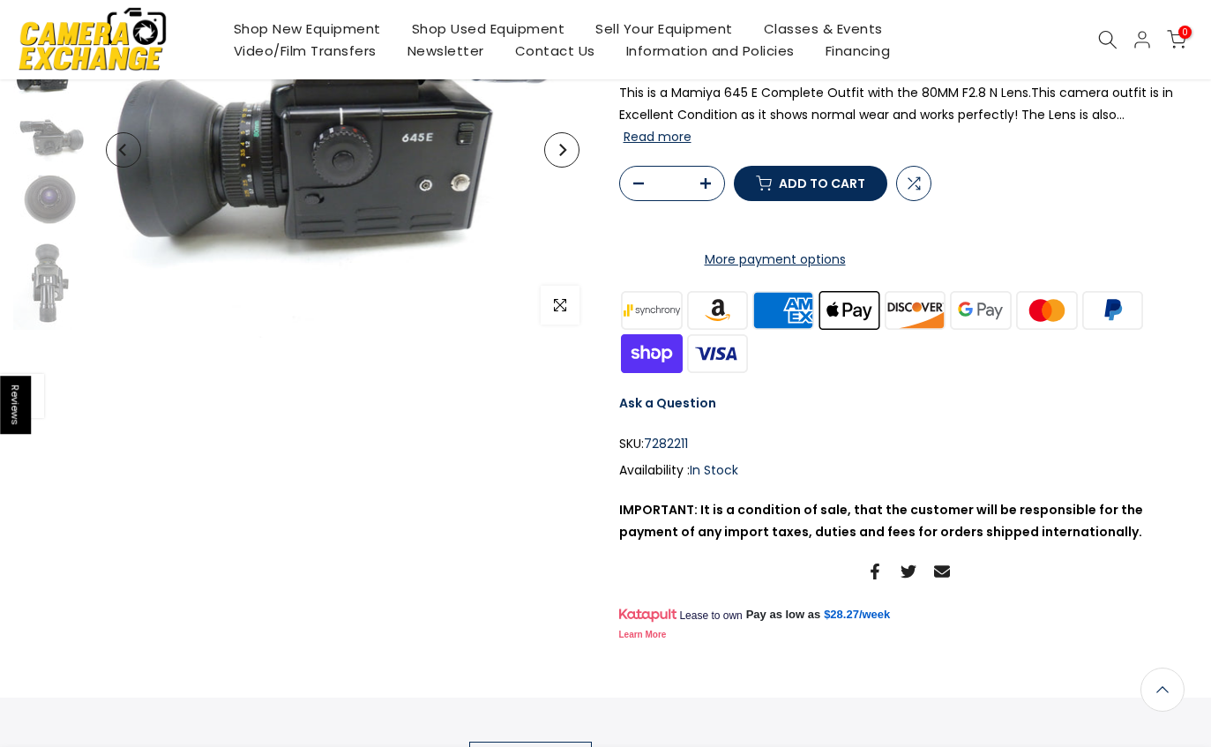
click at [560, 165] on button "Next" at bounding box center [561, 149] width 35 height 35
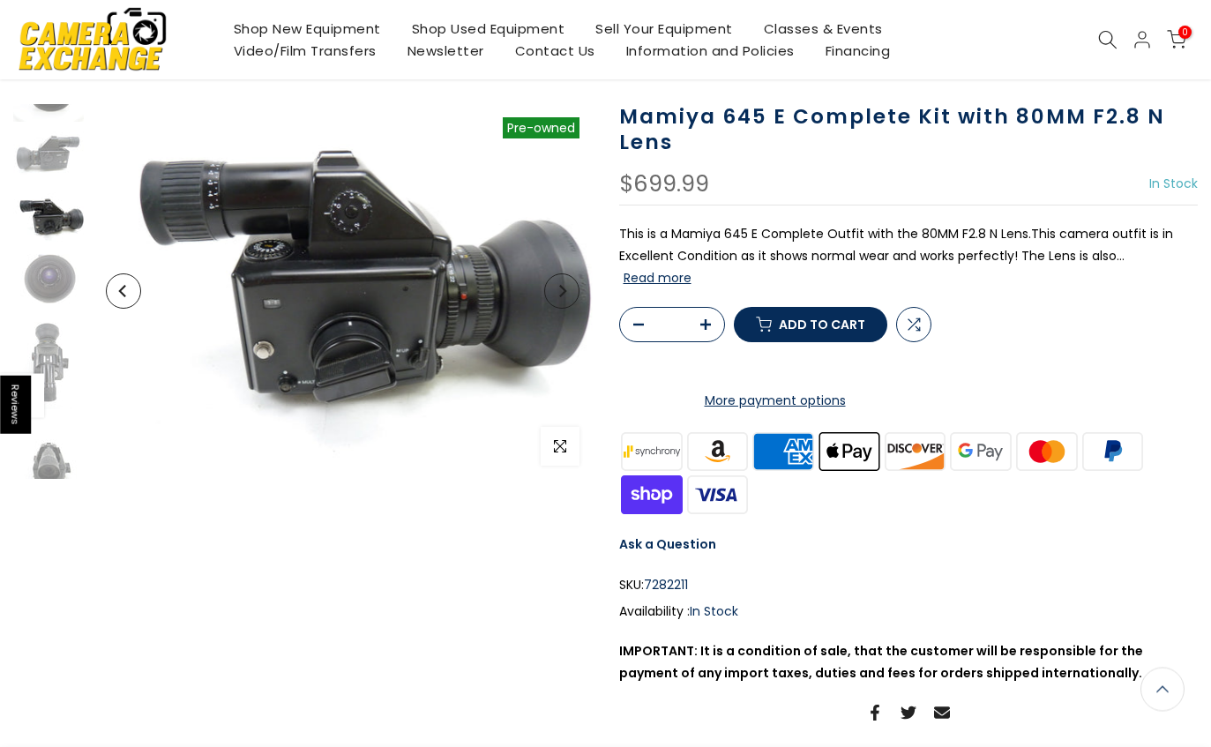
scroll to position [103, 0]
click at [572, 292] on button "Next" at bounding box center [561, 290] width 35 height 35
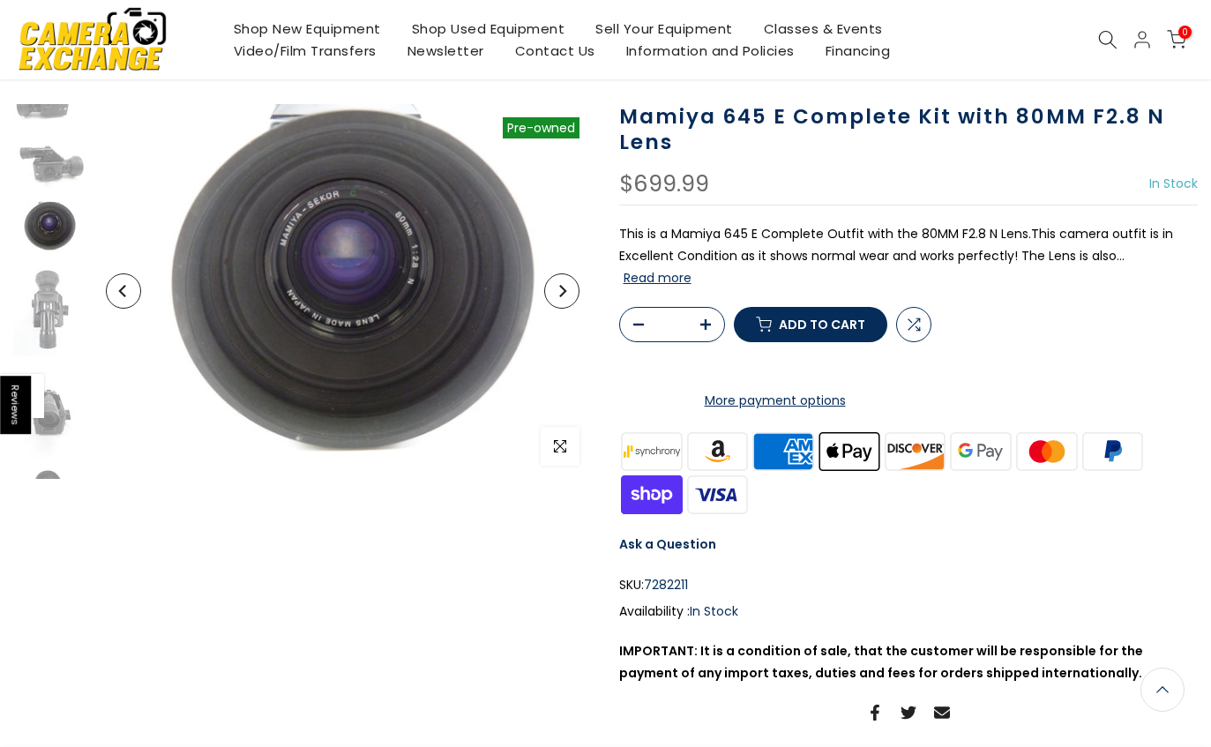
scroll to position [138, 0]
click at [568, 291] on button "Next" at bounding box center [561, 290] width 35 height 35
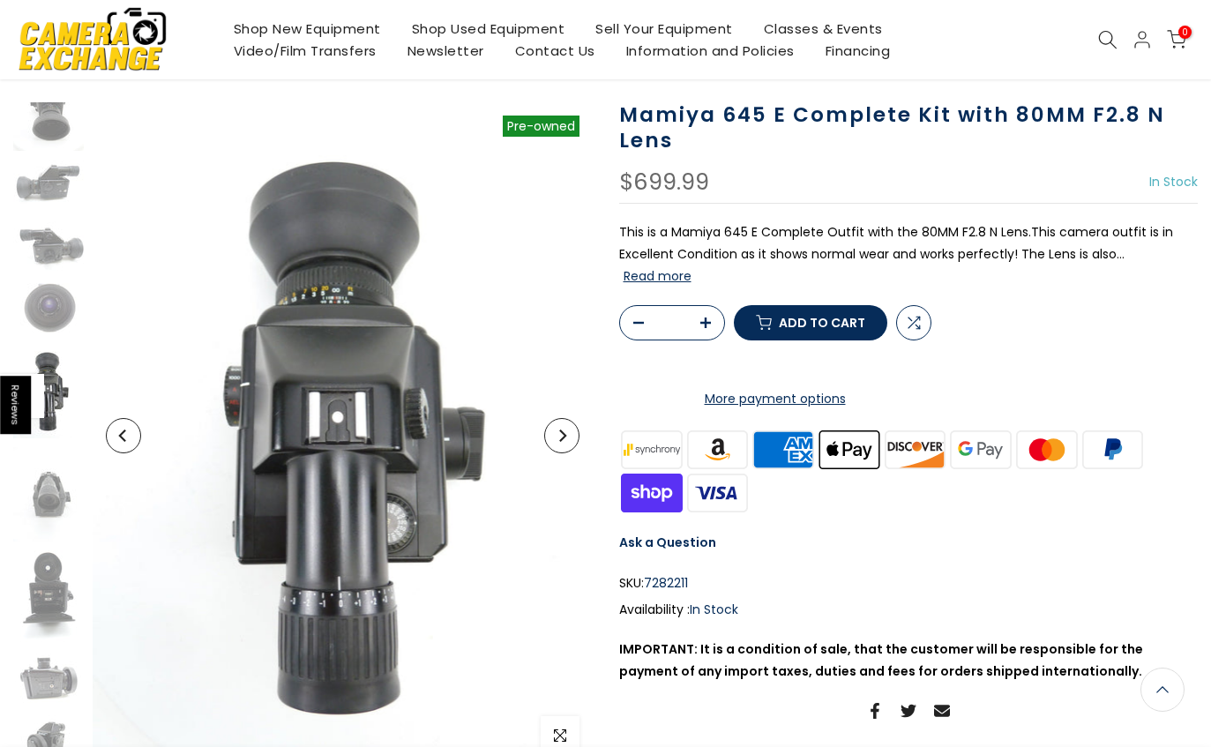
scroll to position [46, 0]
click at [573, 441] on button "Next" at bounding box center [561, 435] width 35 height 35
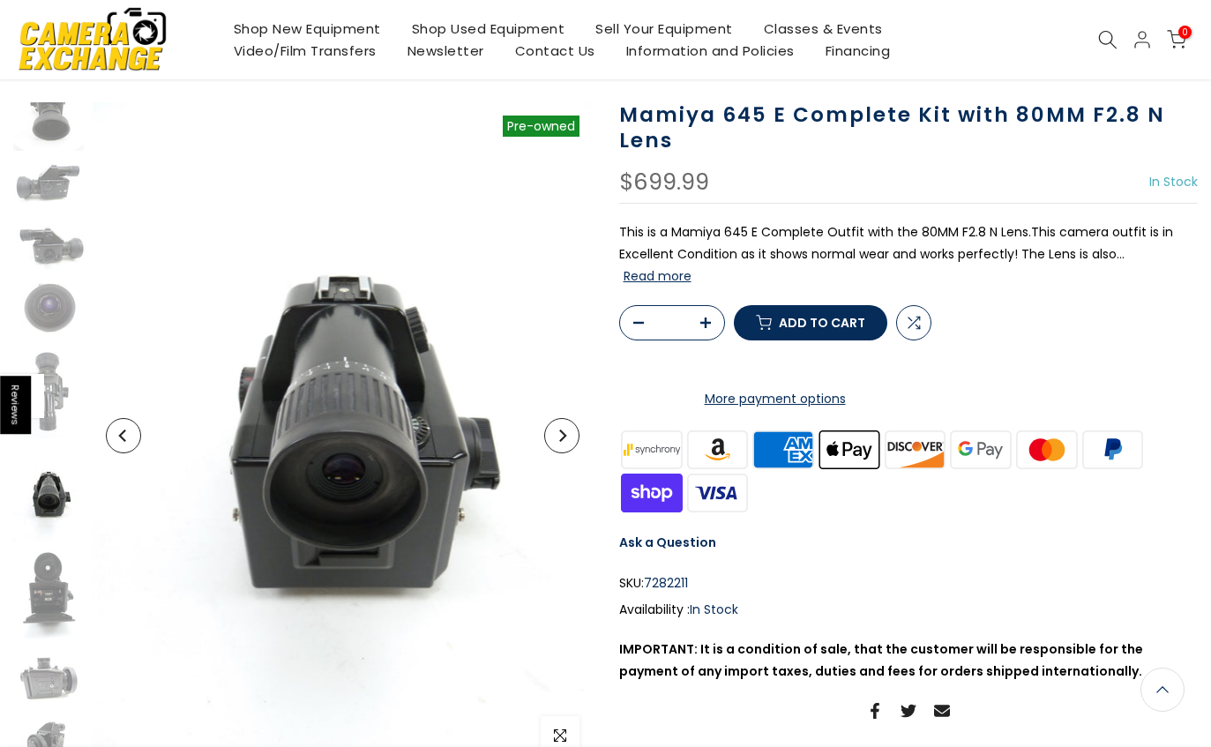
click at [564, 447] on button "Next" at bounding box center [561, 435] width 35 height 35
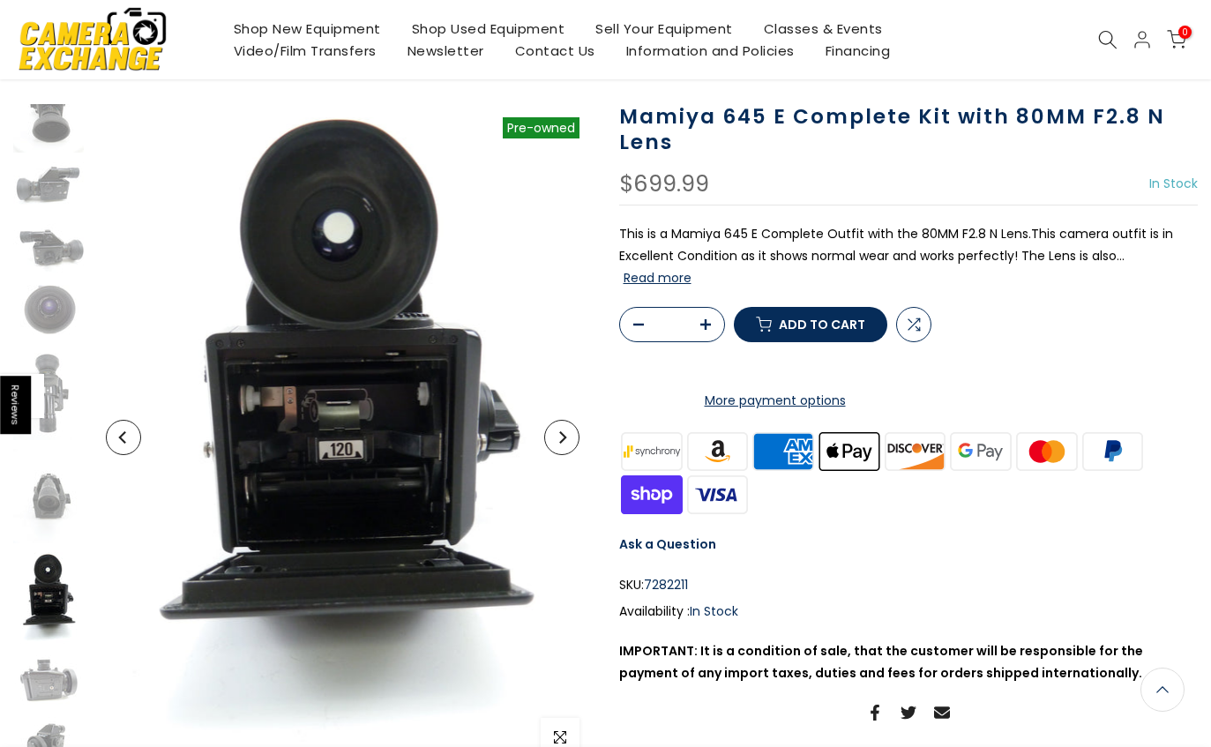
click at [574, 448] on button "Next" at bounding box center [561, 437] width 35 height 35
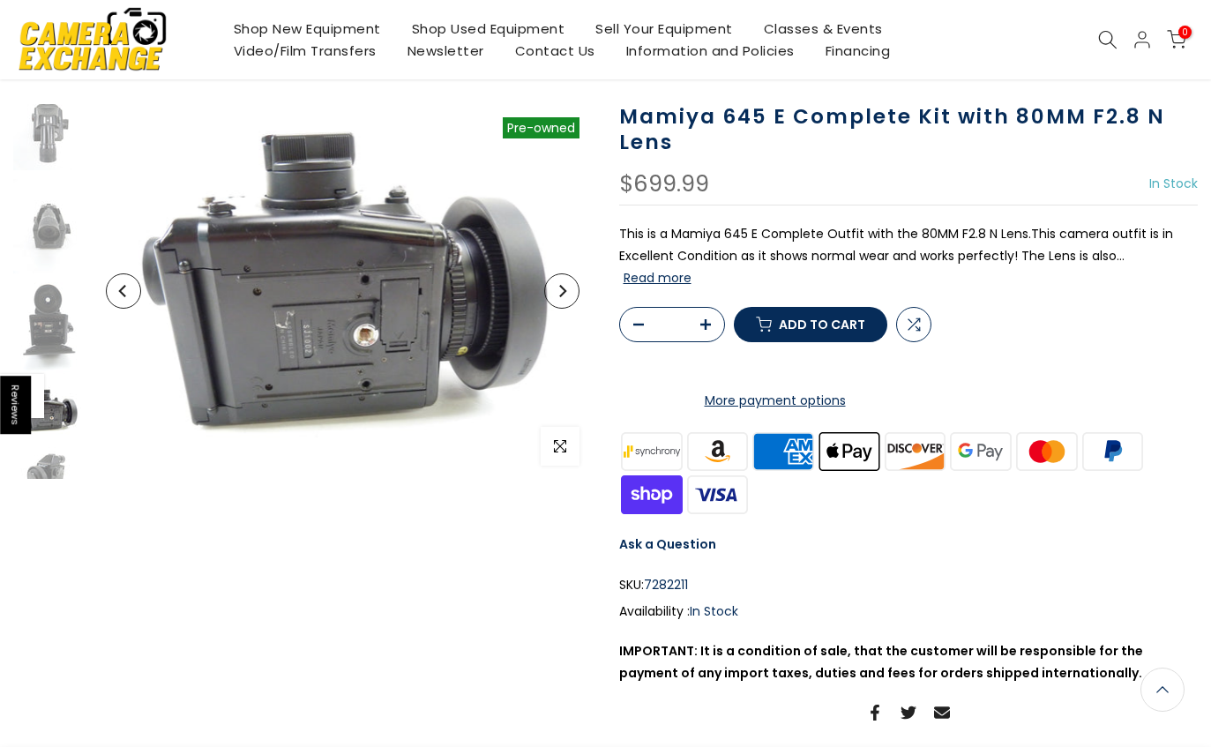
scroll to position [337, 0]
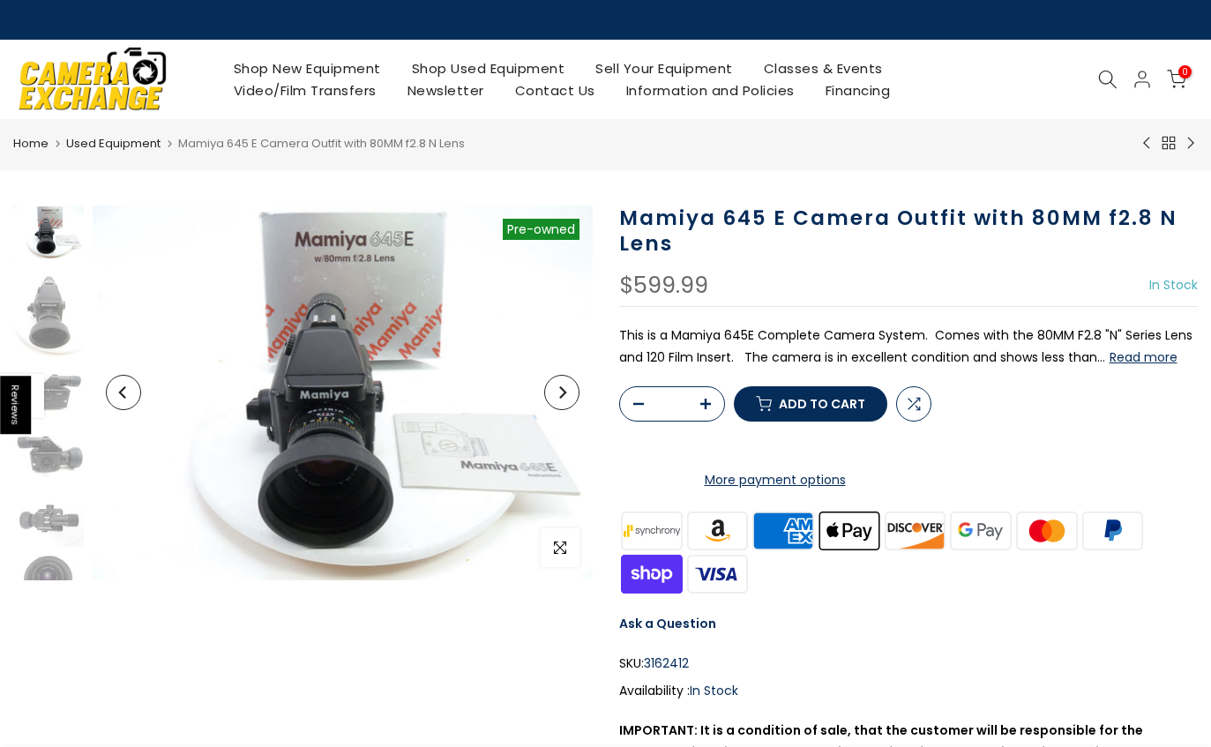
click at [1148, 361] on button "Read more" at bounding box center [1144, 357] width 68 height 16
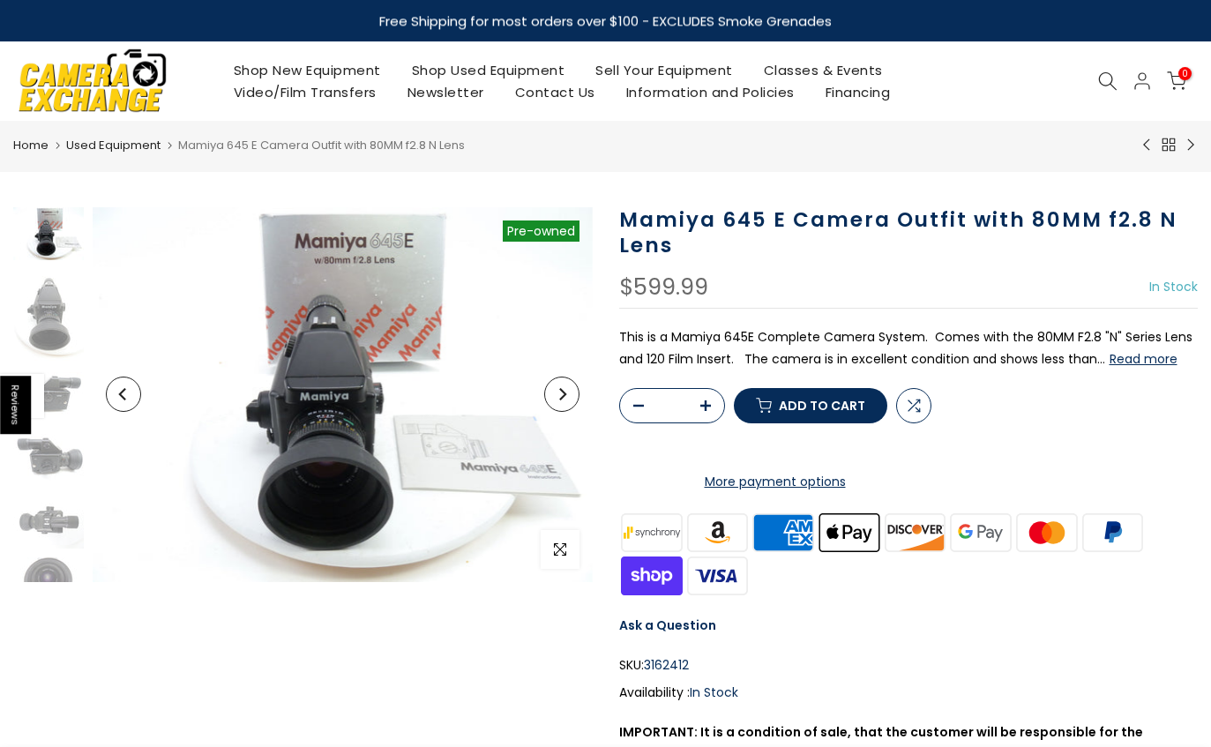
click at [542, 69] on link "Shop Used Equipment" at bounding box center [488, 70] width 184 height 22
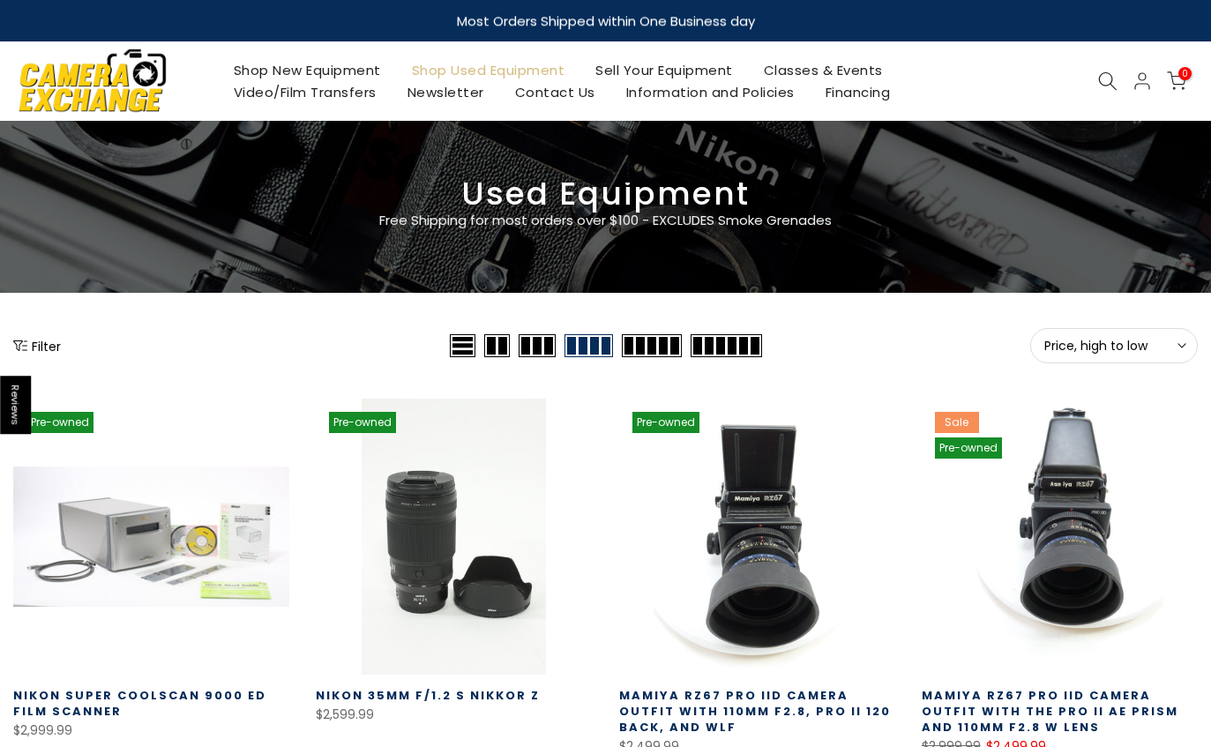
click at [43, 340] on button "Filter" at bounding box center [37, 346] width 48 height 18
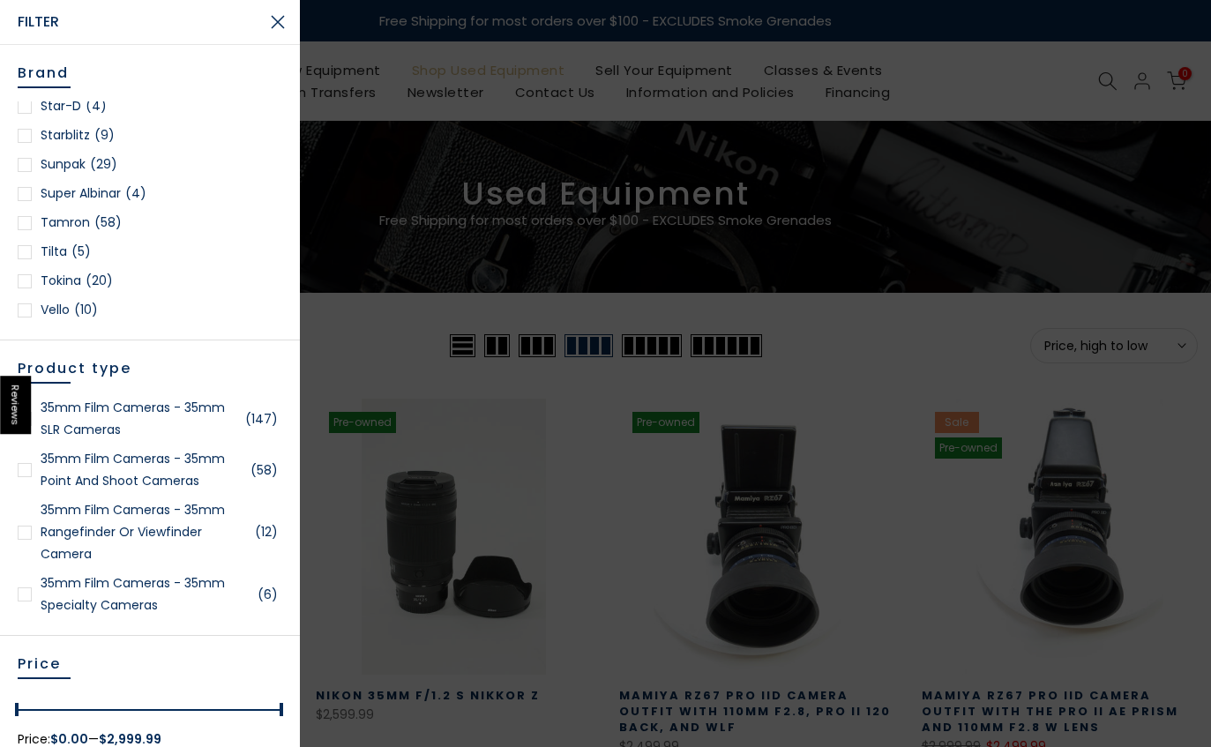
scroll to position [2513, 0]
click at [107, 212] on span "(58)" at bounding box center [107, 219] width 27 height 22
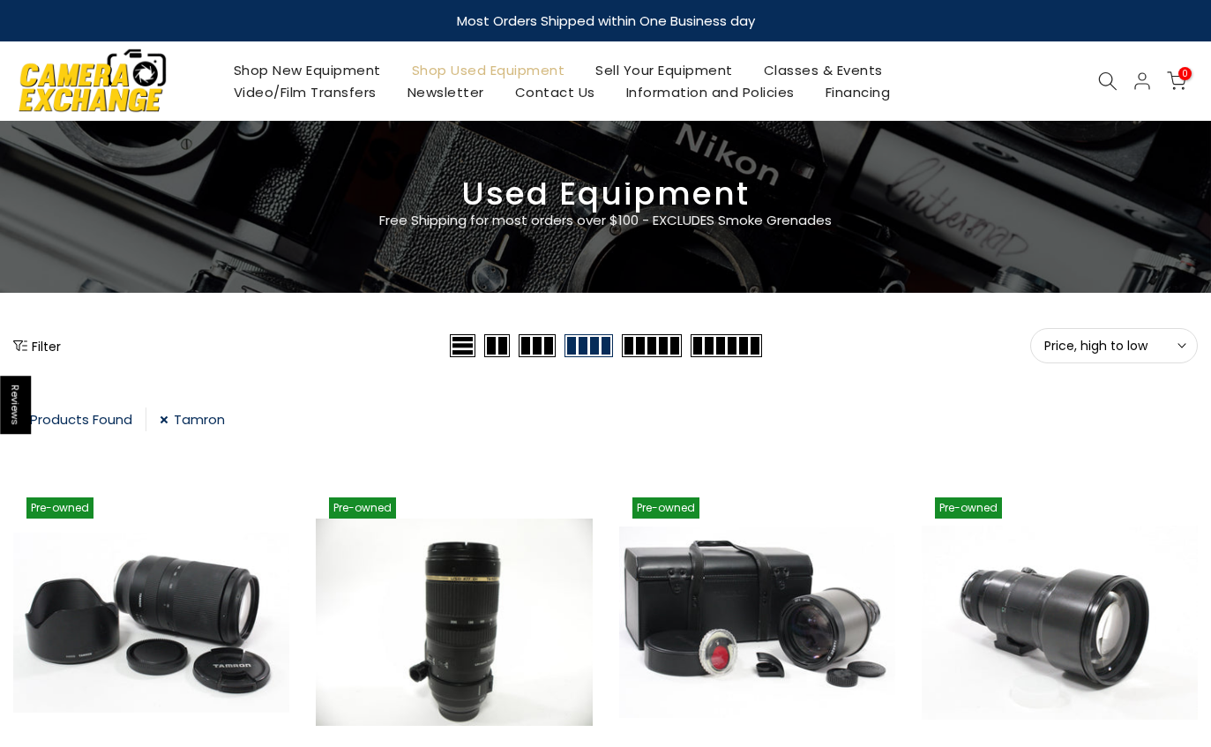
click at [1117, 78] on icon at bounding box center [1107, 80] width 19 height 19
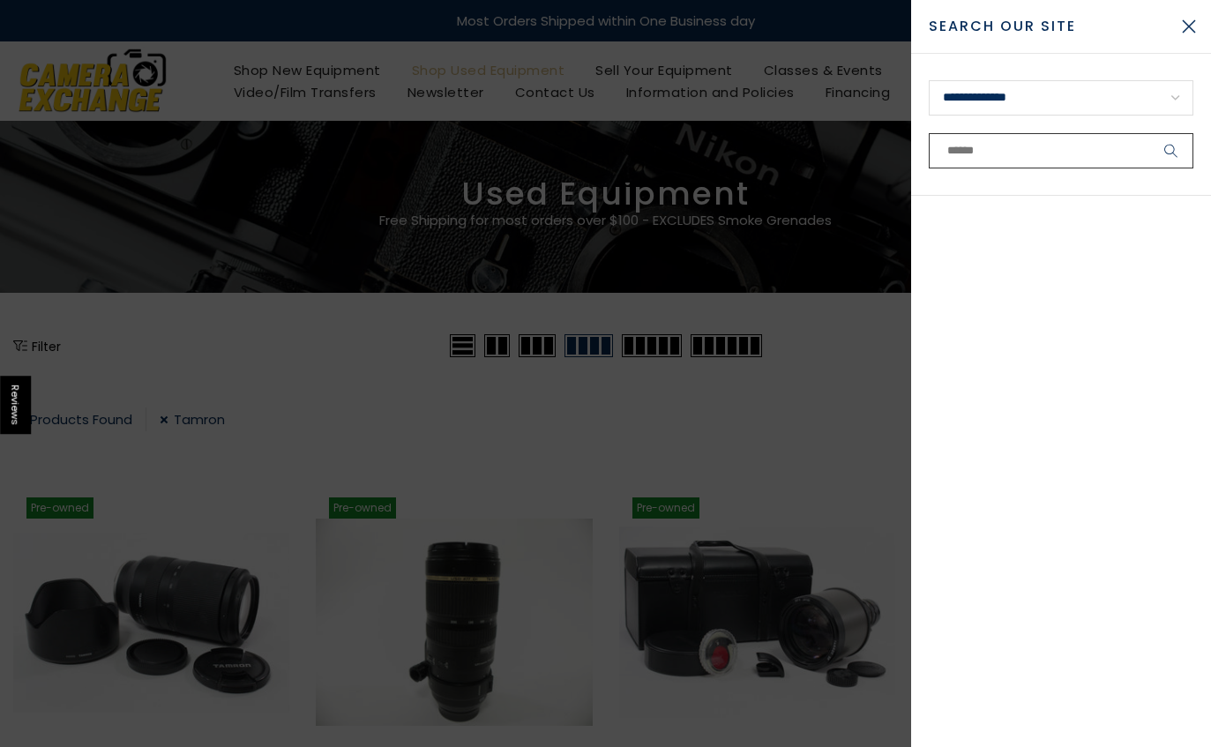
click at [1065, 164] on input "text" at bounding box center [1061, 150] width 265 height 35
type input "*"
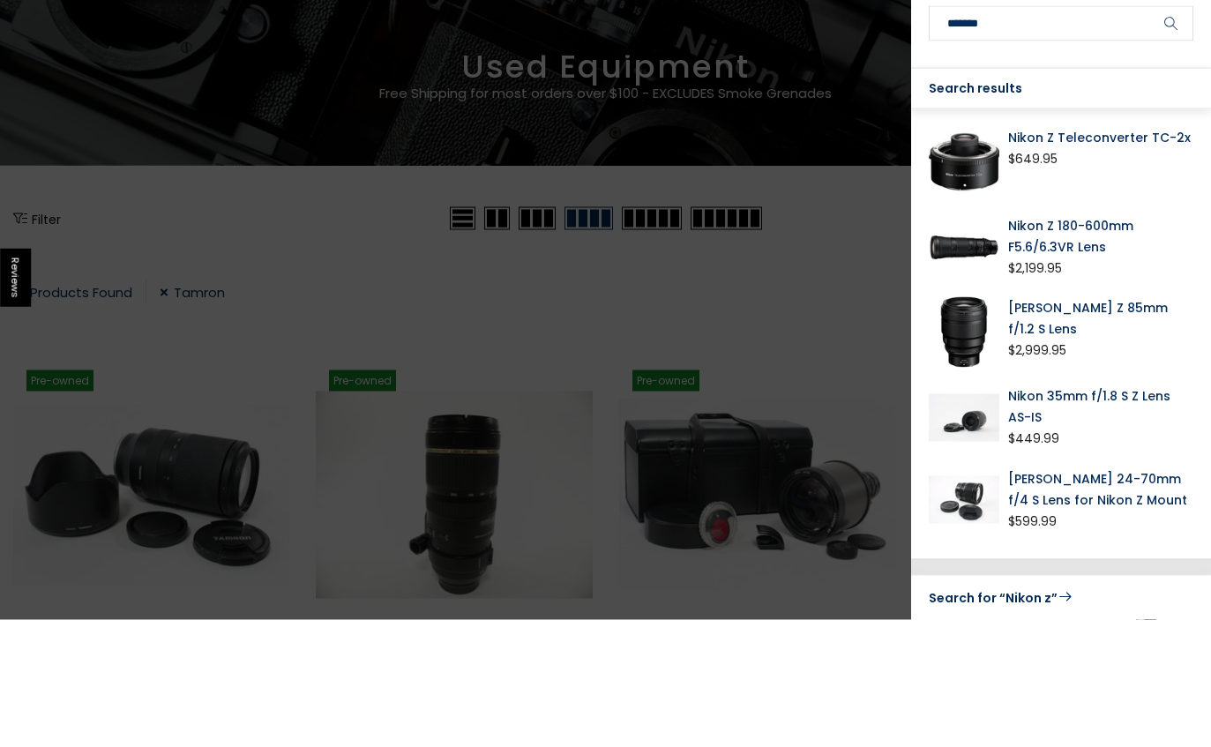
scroll to position [128, 0]
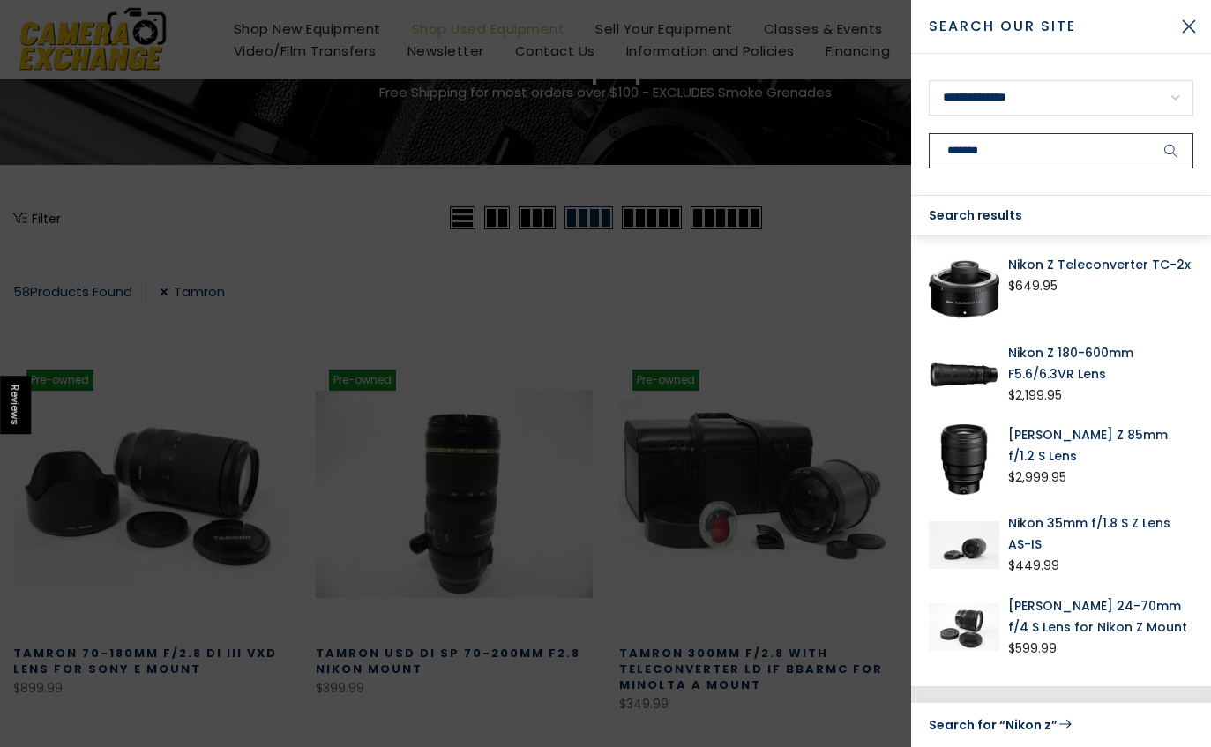
type input "*******"
click at [1186, 26] on button "Close Search" at bounding box center [1189, 26] width 44 height 44
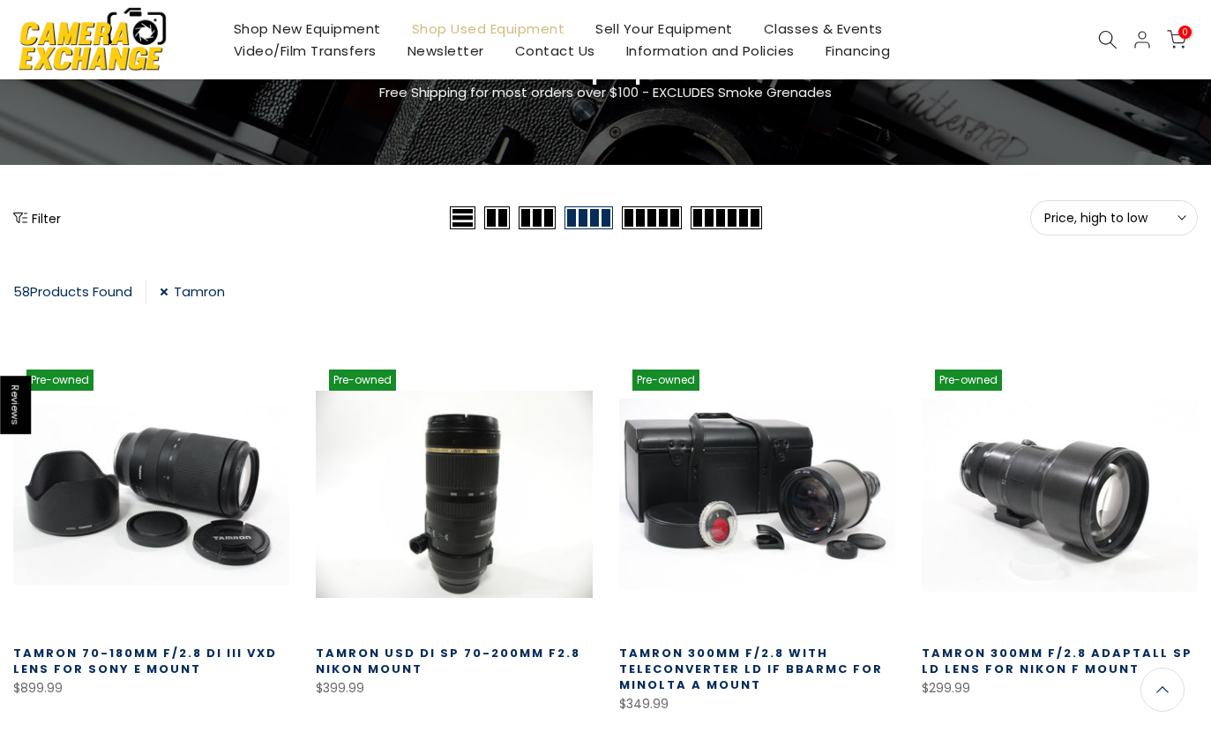
scroll to position [0, 0]
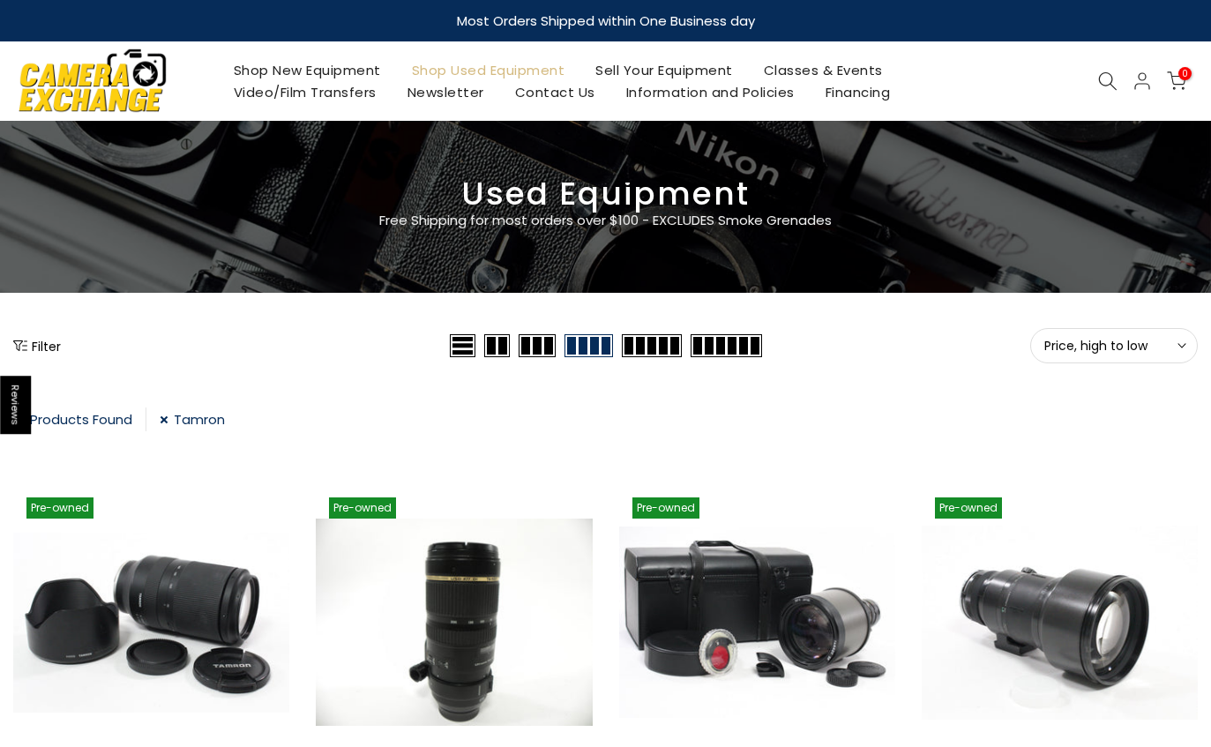
click at [138, 87] on img at bounding box center [93, 80] width 150 height 76
